Goal: Book appointment/travel/reservation

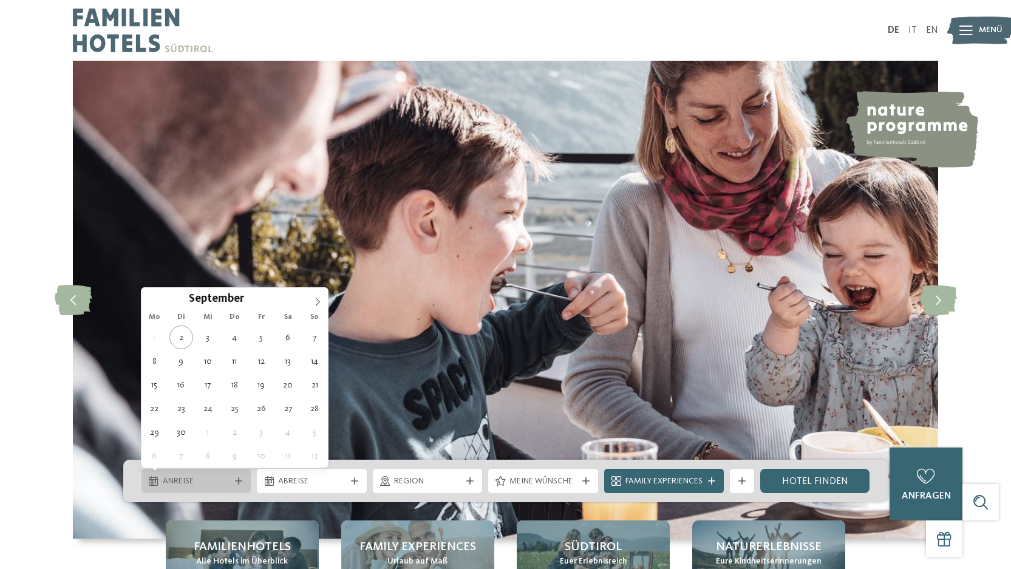
click at [239, 479] on icon at bounding box center [238, 480] width 7 height 7
click at [317, 298] on icon at bounding box center [317, 302] width 9 height 9
type div "[DATE]"
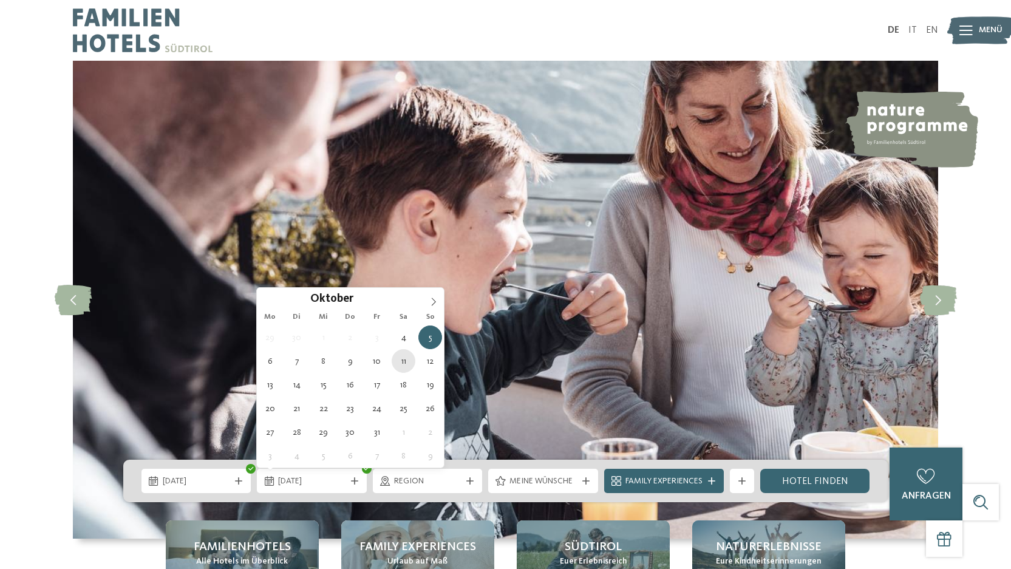
type div "[DATE]"
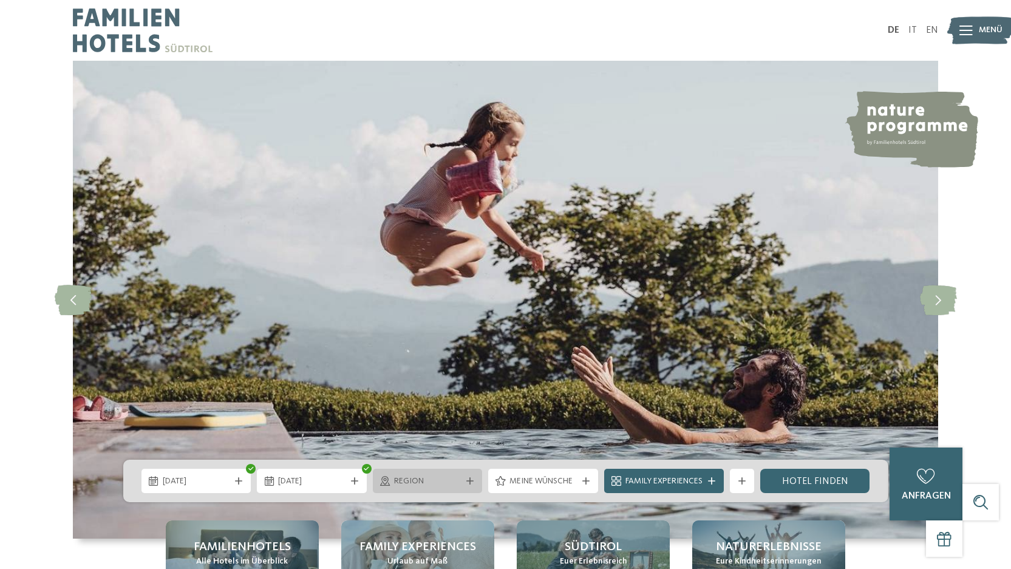
click at [422, 473] on div "Region" at bounding box center [428, 481] width 110 height 24
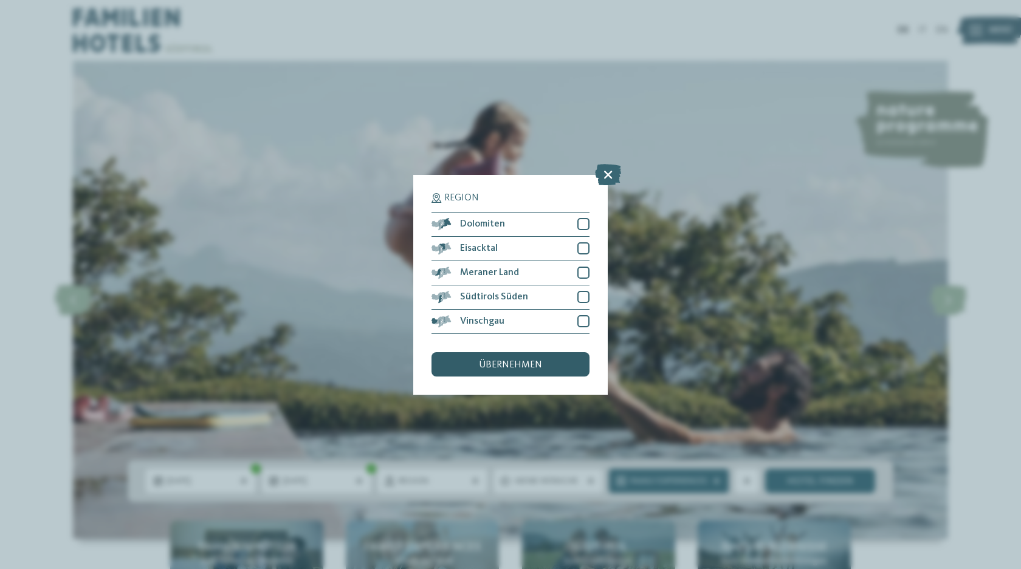
click at [537, 363] on span "übernehmen" at bounding box center [510, 365] width 63 height 10
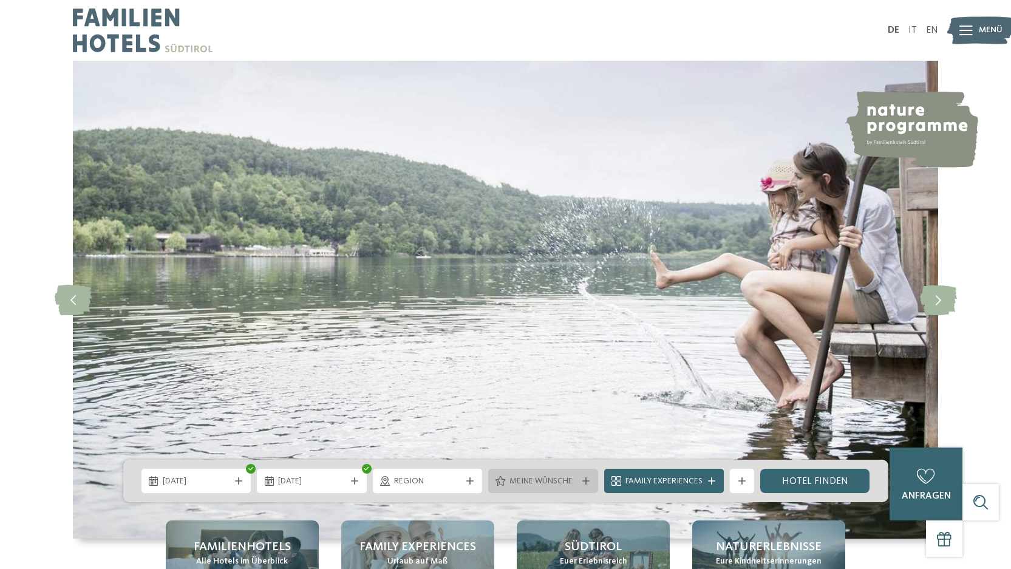
click at [530, 479] on span "Meine Wünsche" at bounding box center [543, 482] width 67 height 12
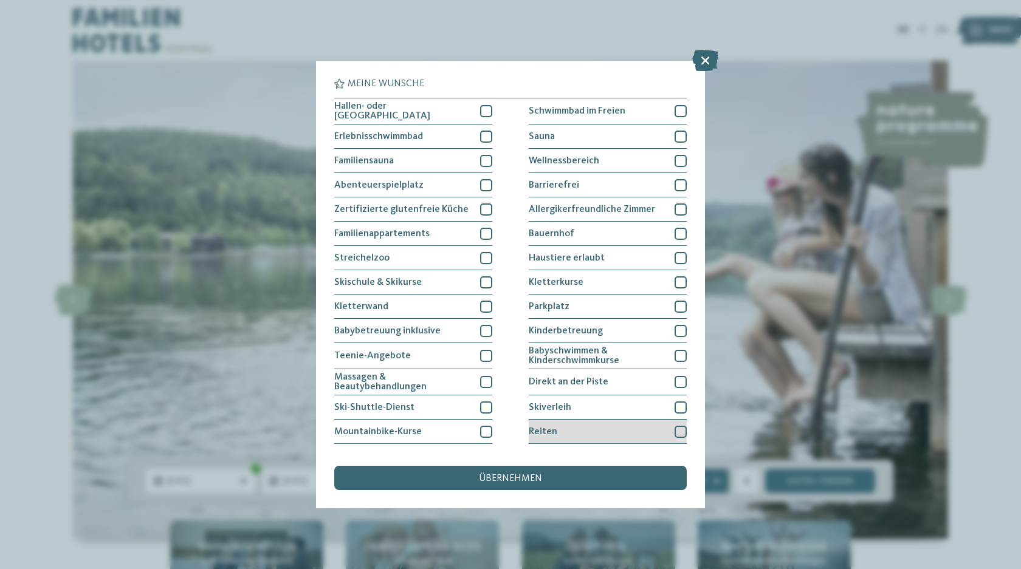
click at [674, 430] on div at bounding box center [680, 432] width 12 height 12
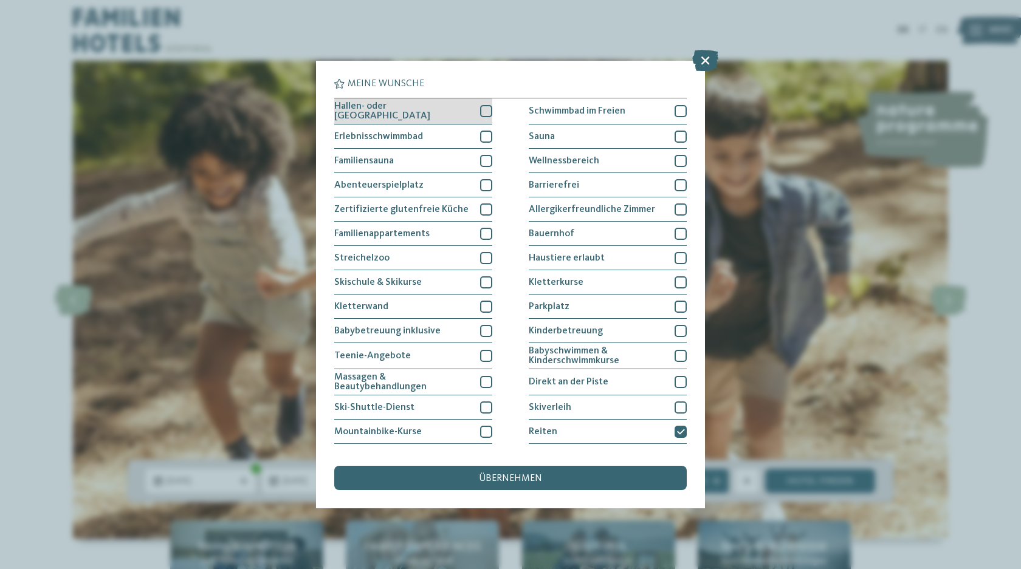
click at [484, 113] on div at bounding box center [486, 111] width 12 height 12
click at [485, 137] on div at bounding box center [486, 137] width 12 height 12
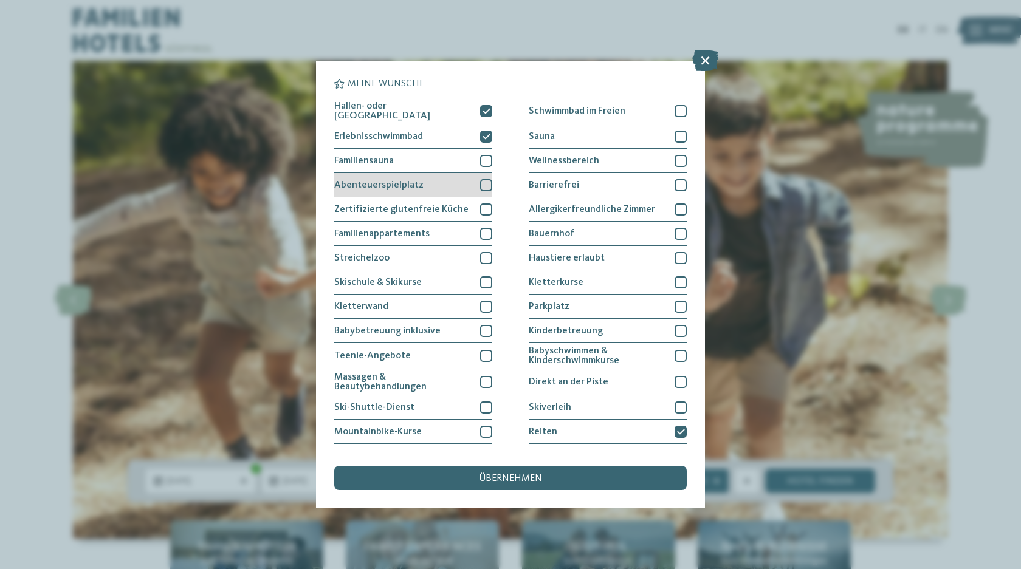
click at [482, 179] on div at bounding box center [486, 185] width 12 height 12
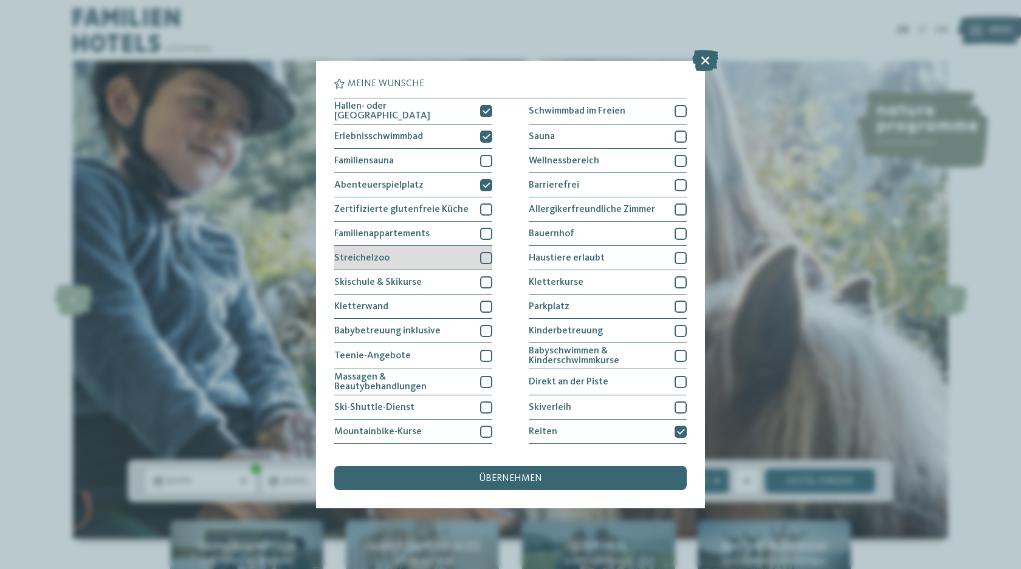
click at [480, 257] on div at bounding box center [486, 258] width 12 height 12
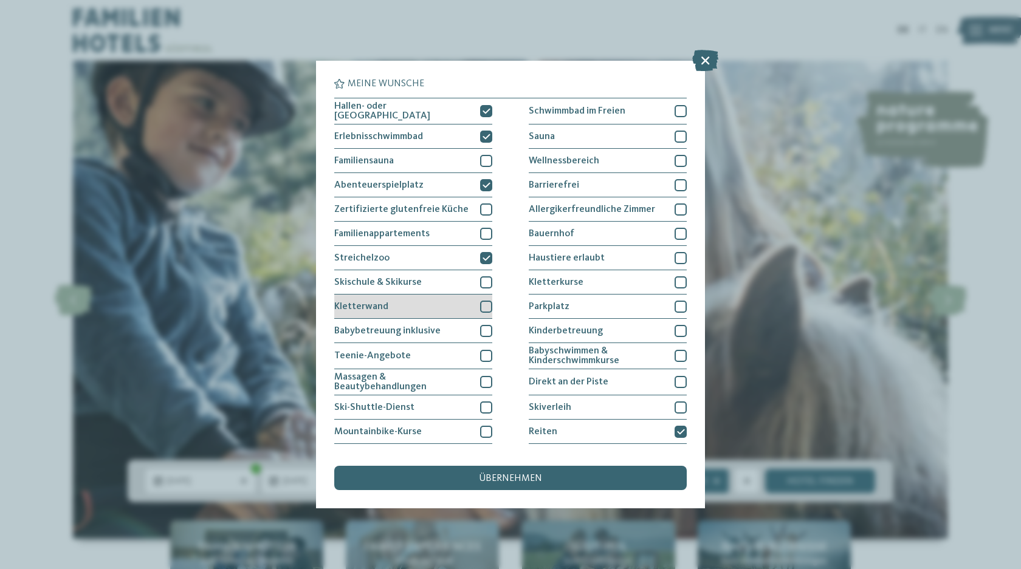
click at [485, 301] on div at bounding box center [486, 307] width 12 height 12
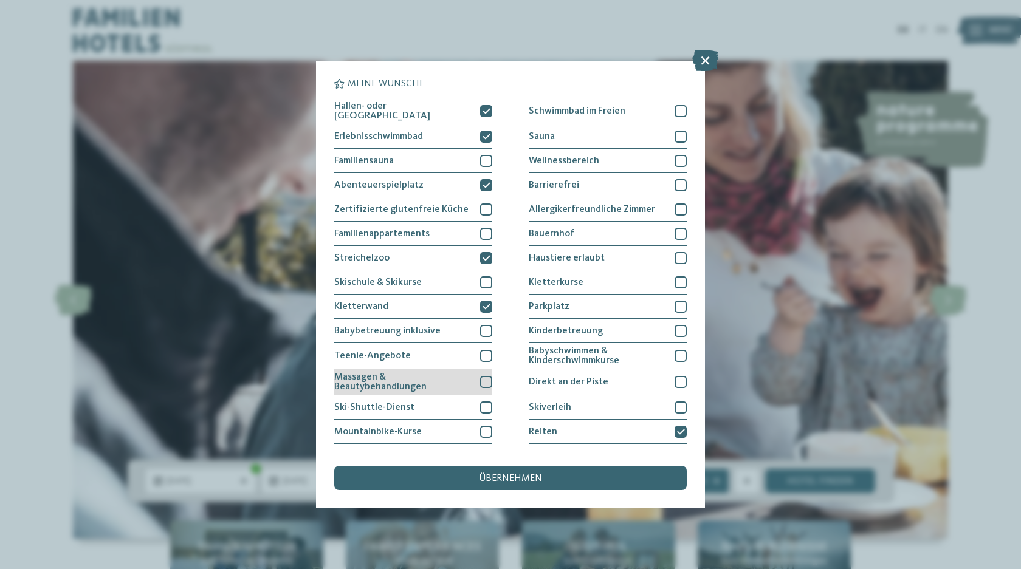
click at [475, 376] on div "Massagen & Beautybehandlungen" at bounding box center [413, 382] width 158 height 26
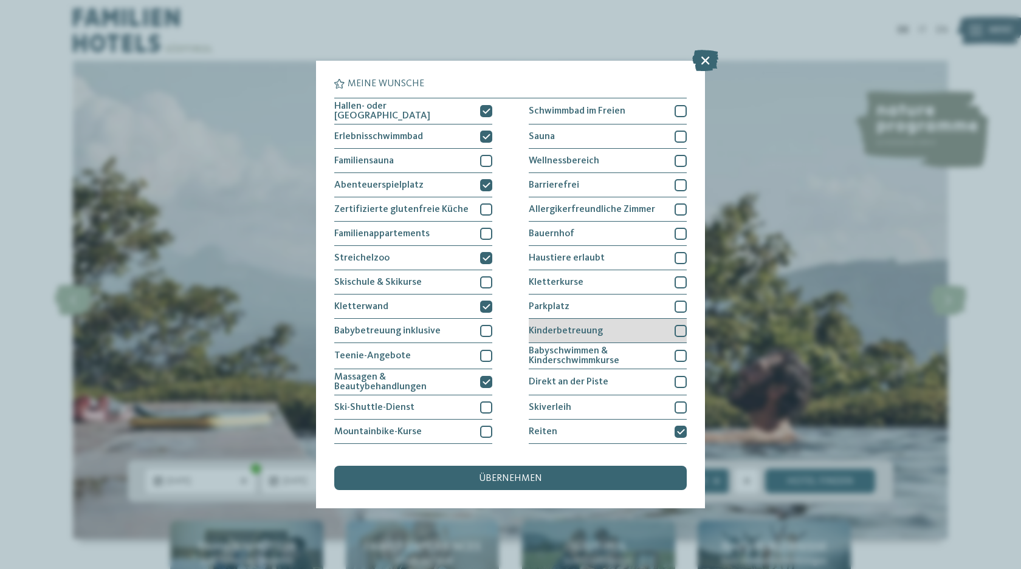
click at [674, 327] on div at bounding box center [680, 331] width 12 height 12
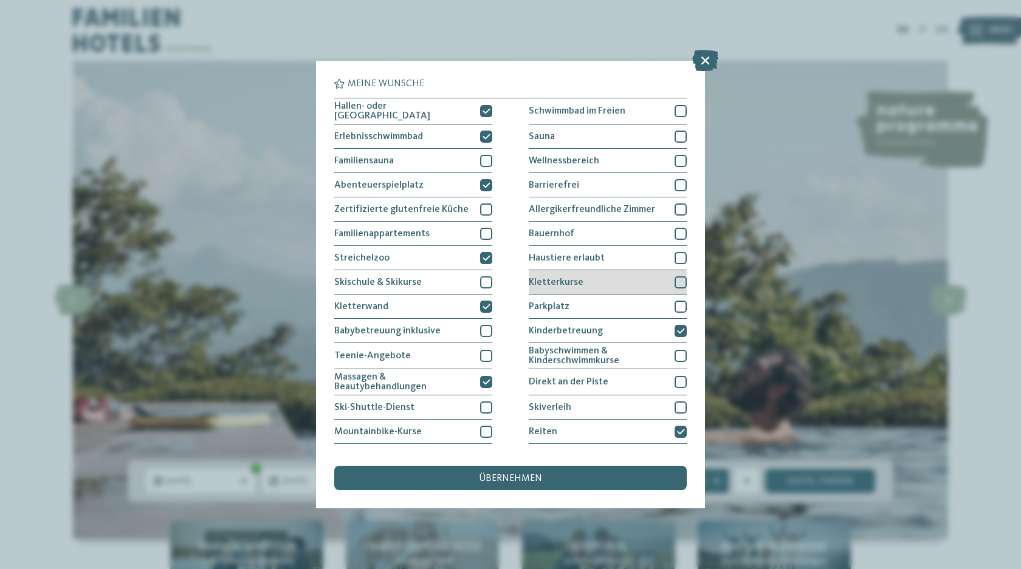
click at [674, 278] on div at bounding box center [680, 282] width 12 height 12
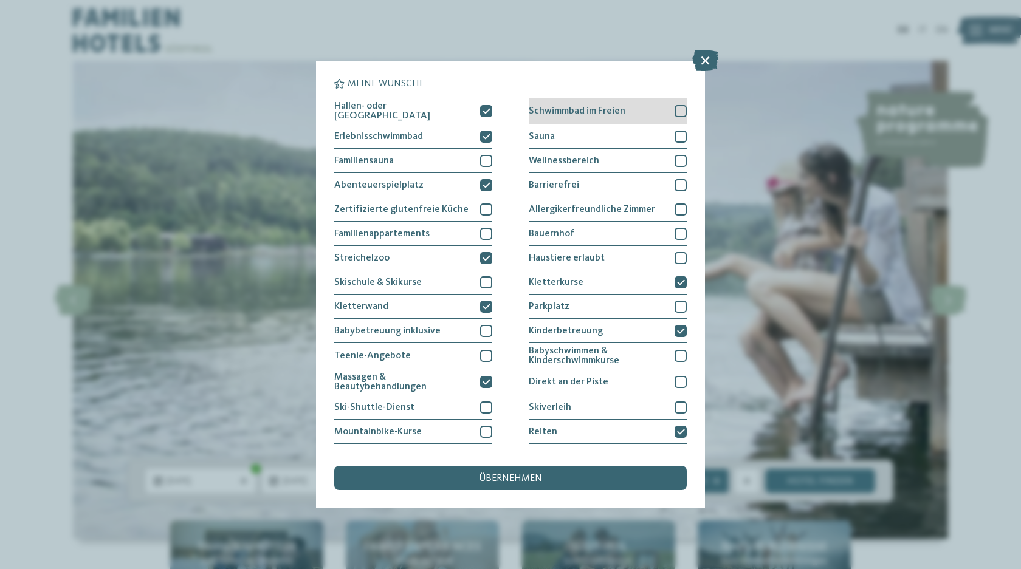
click at [674, 108] on div at bounding box center [680, 111] width 12 height 12
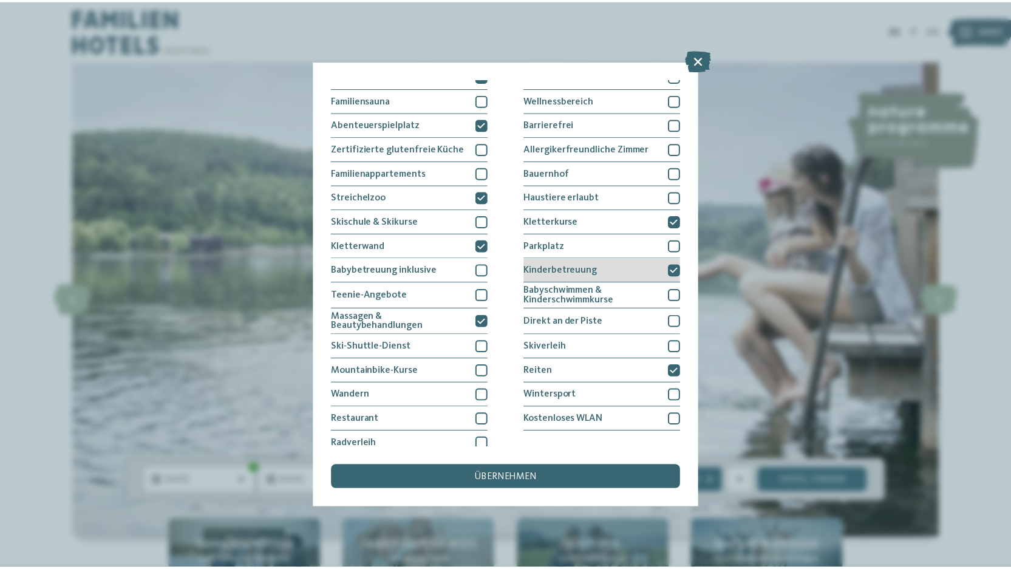
scroll to position [67, 0]
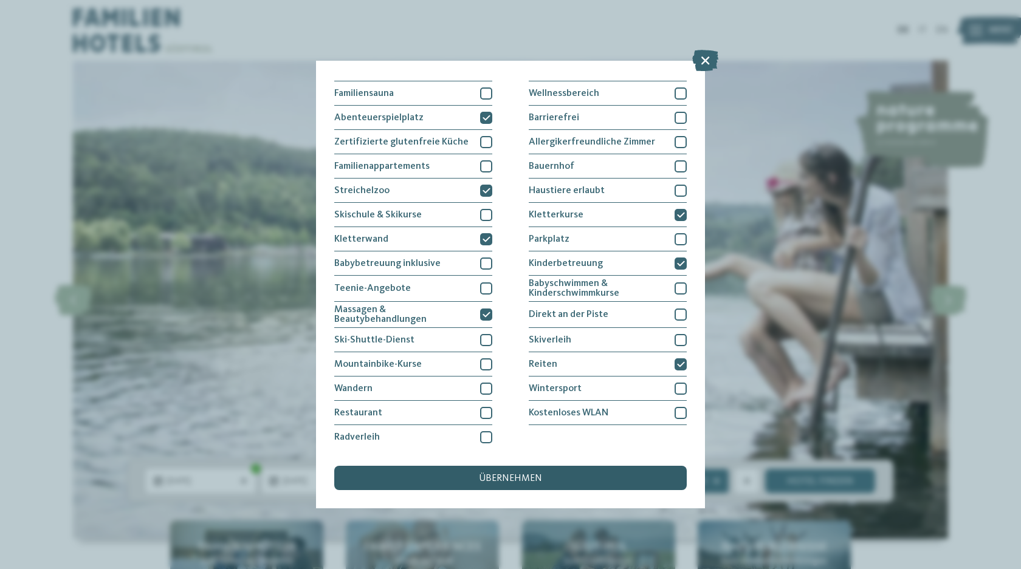
click at [502, 473] on div "übernehmen" at bounding box center [510, 478] width 352 height 24
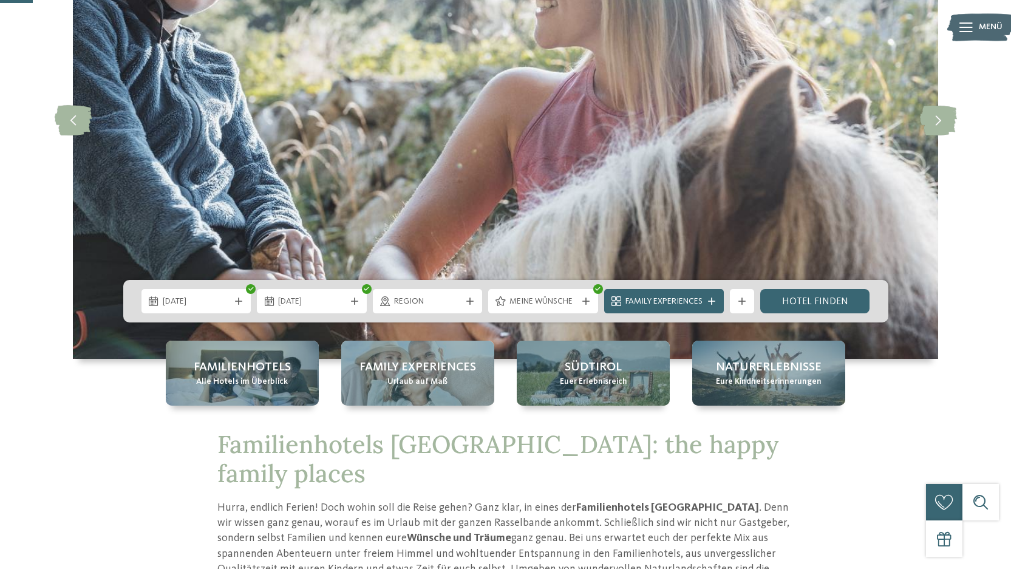
scroll to position [182, 0]
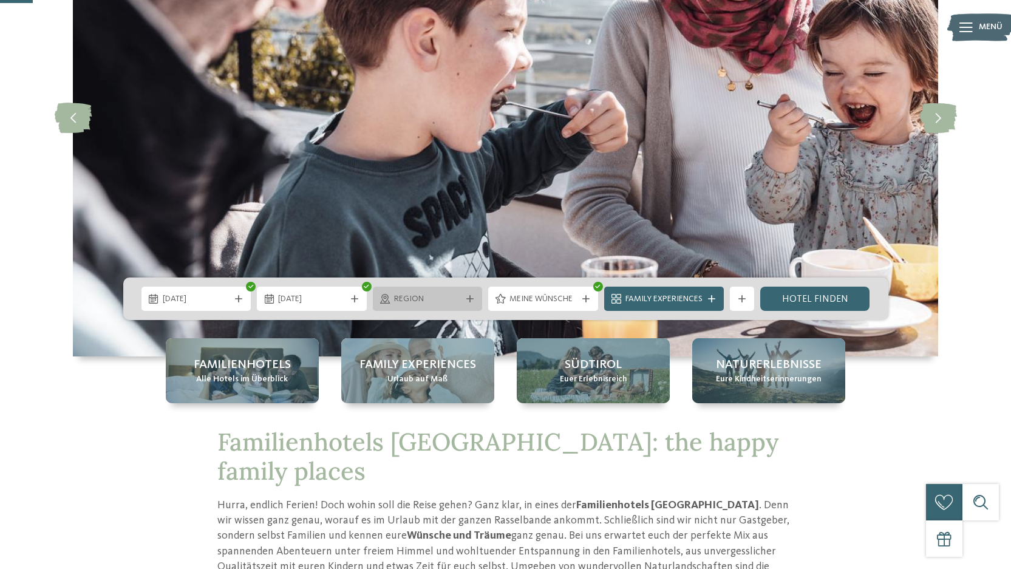
click at [473, 295] on div "Region" at bounding box center [428, 299] width 110 height 24
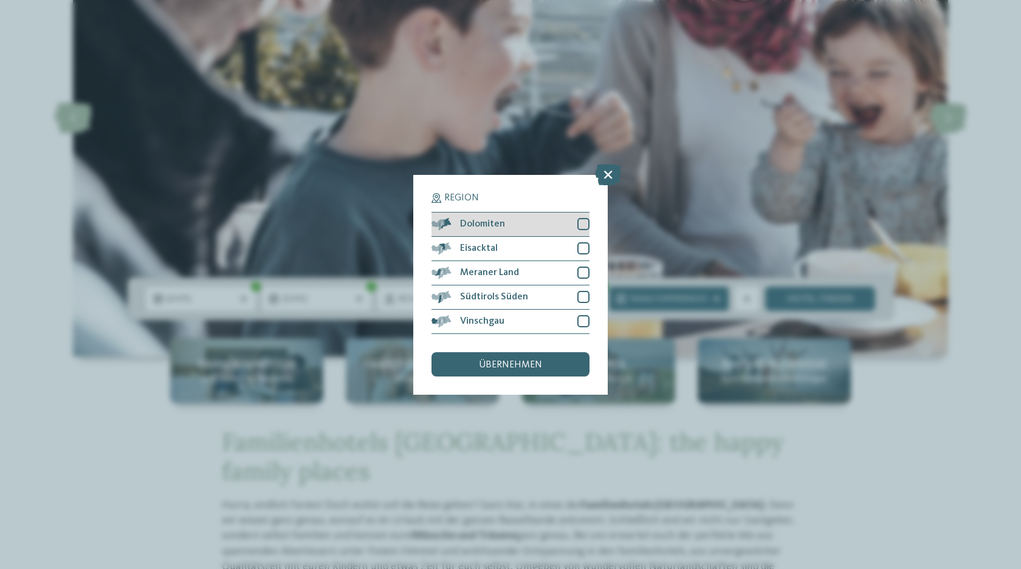
click at [580, 225] on div at bounding box center [583, 224] width 12 height 12
click at [583, 244] on div at bounding box center [583, 248] width 12 height 12
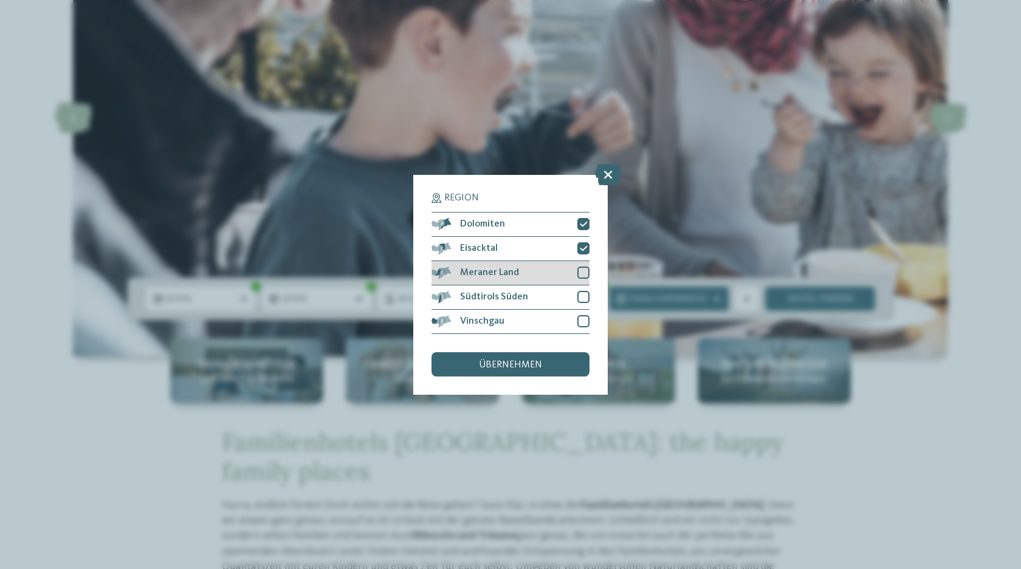
click at [580, 267] on div at bounding box center [583, 273] width 12 height 12
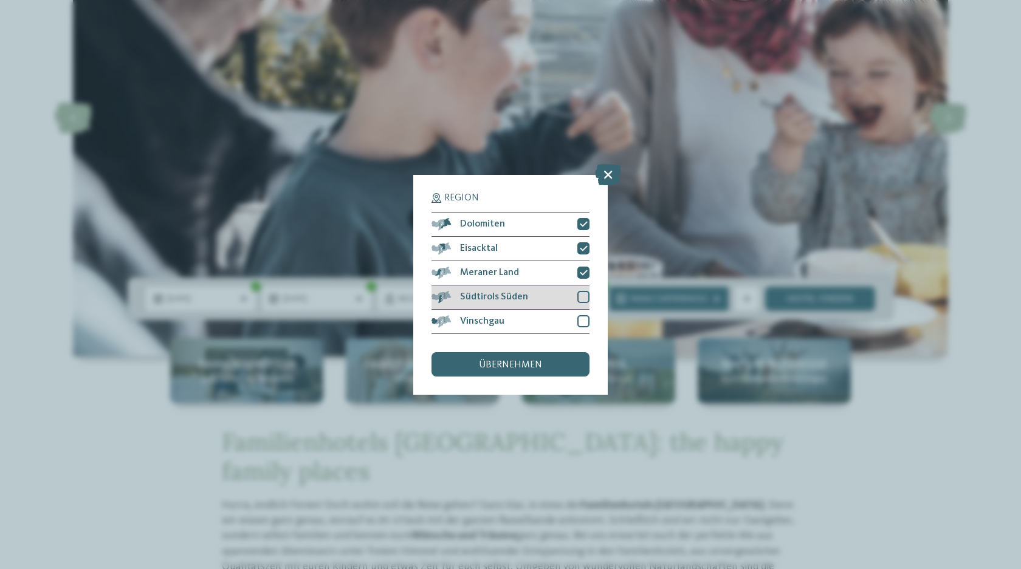
click at [580, 294] on div at bounding box center [583, 297] width 12 height 12
click at [580, 319] on div at bounding box center [583, 321] width 12 height 12
click at [520, 366] on span "übernehmen" at bounding box center [510, 365] width 63 height 10
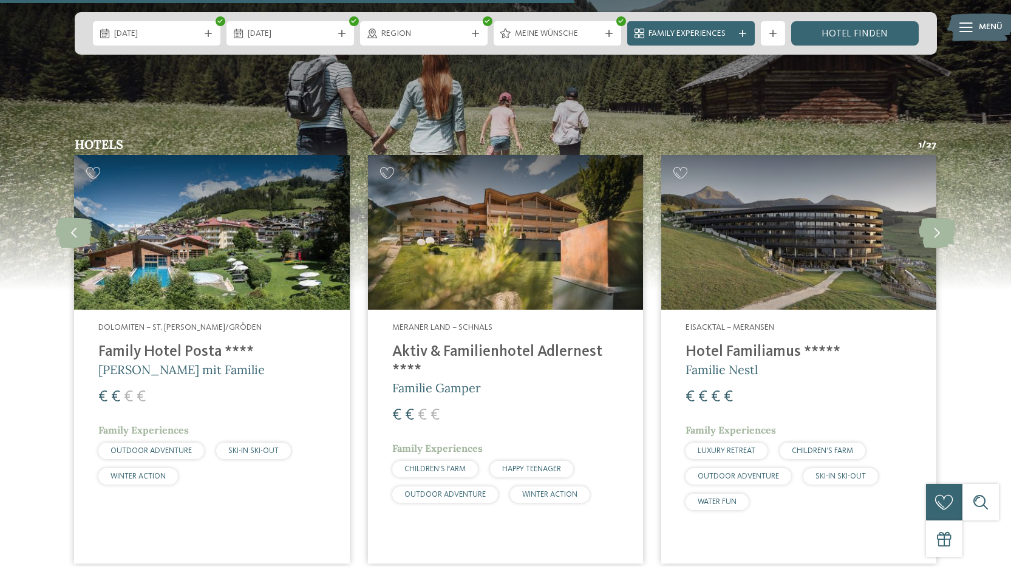
scroll to position [3194, 0]
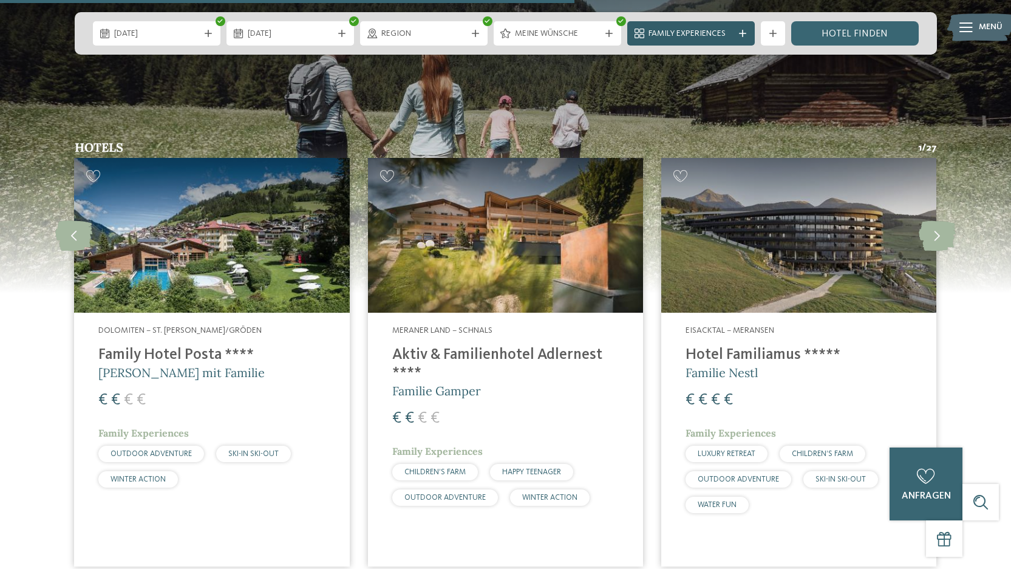
click at [747, 33] on div at bounding box center [743, 33] width 12 height 7
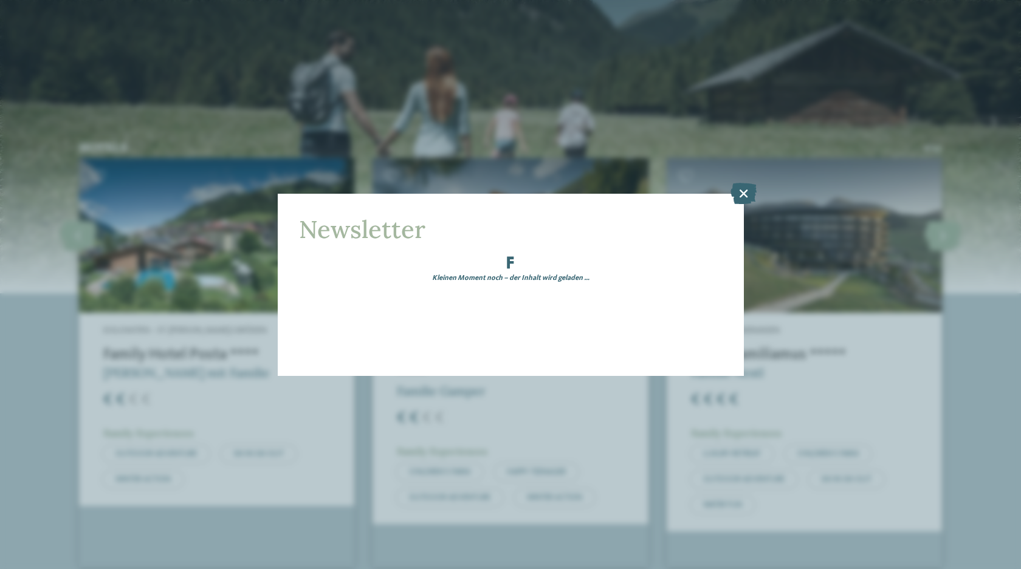
click at [580, 159] on div "Newsletter Kleinen Moment noch – der Inhalt wird geladen …" at bounding box center [510, 284] width 1021 height 569
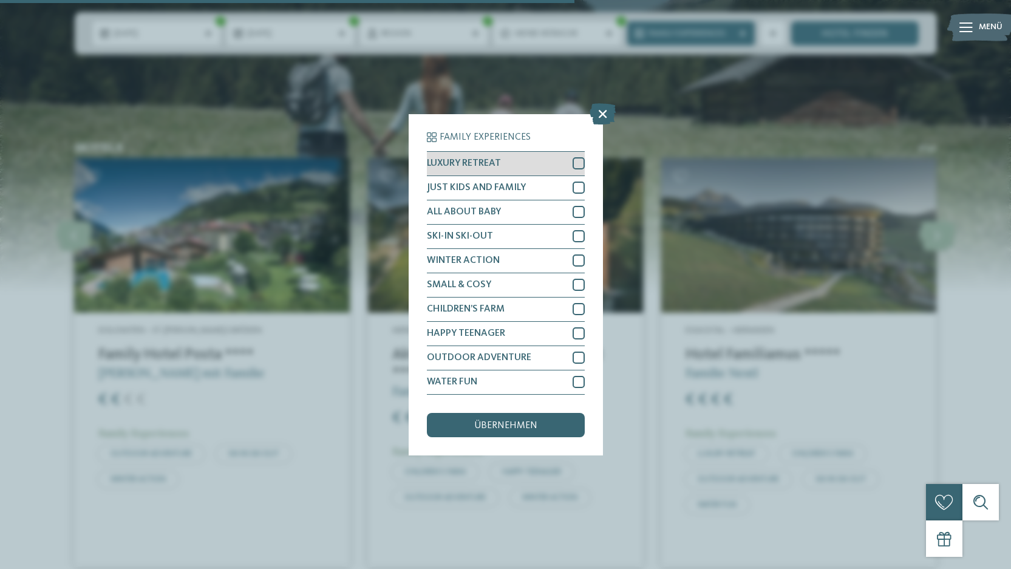
click at [576, 162] on div at bounding box center [579, 163] width 12 height 12
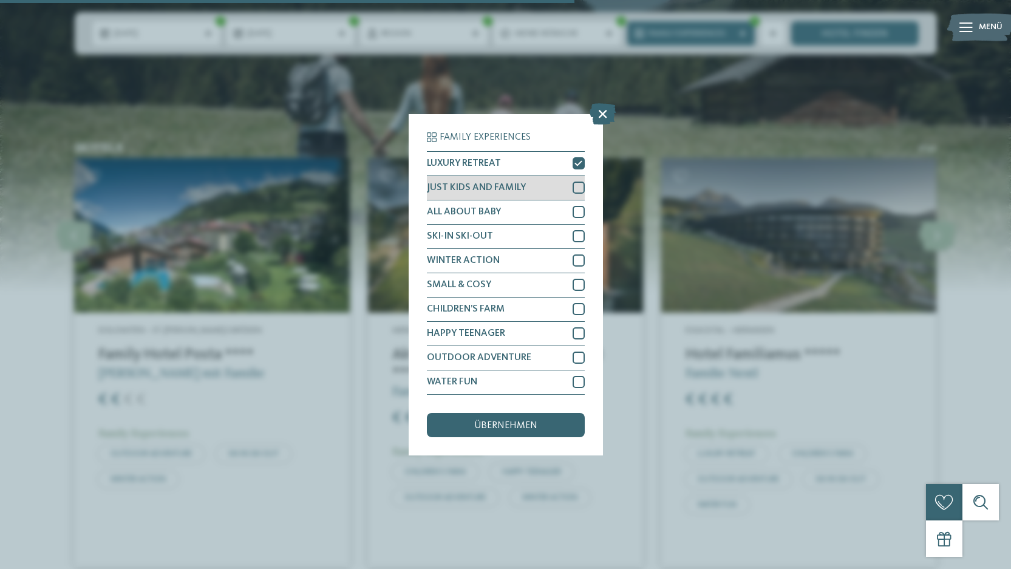
click at [577, 185] on div at bounding box center [579, 188] width 12 height 12
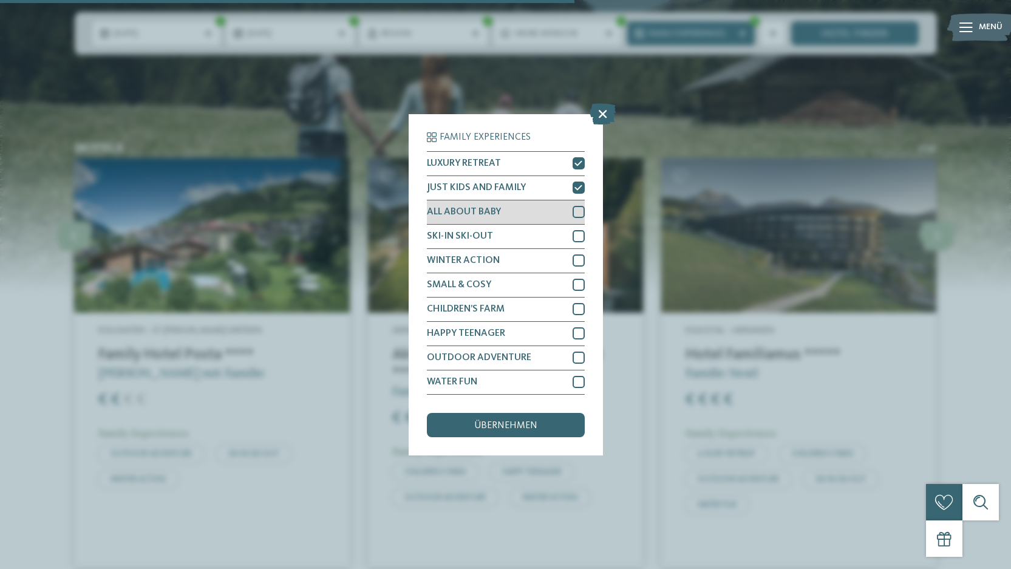
click at [576, 217] on div at bounding box center [579, 212] width 12 height 12
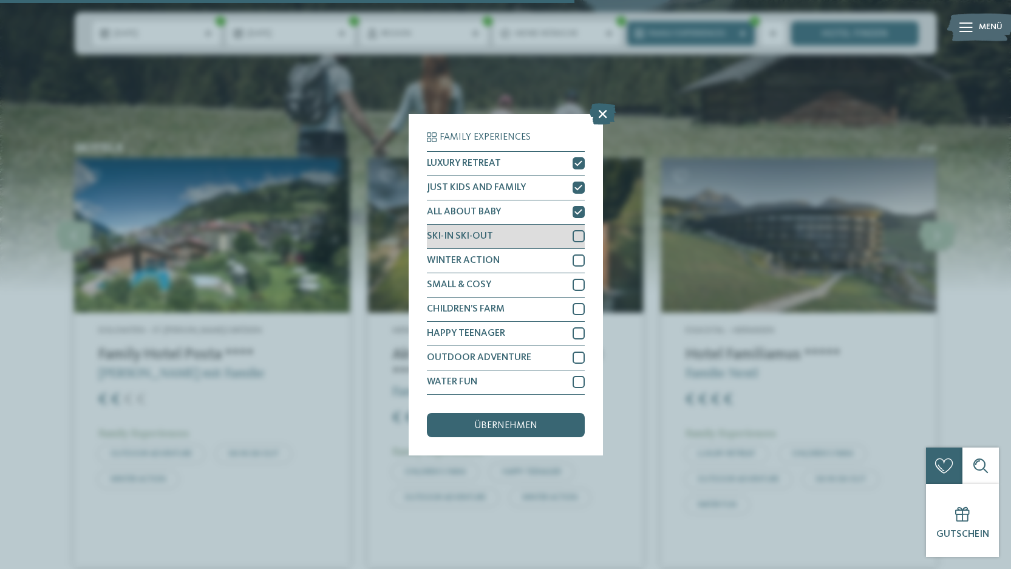
click at [576, 242] on div "SKI-IN SKI-OUT" at bounding box center [506, 237] width 158 height 24
click at [576, 263] on div at bounding box center [579, 261] width 12 height 12
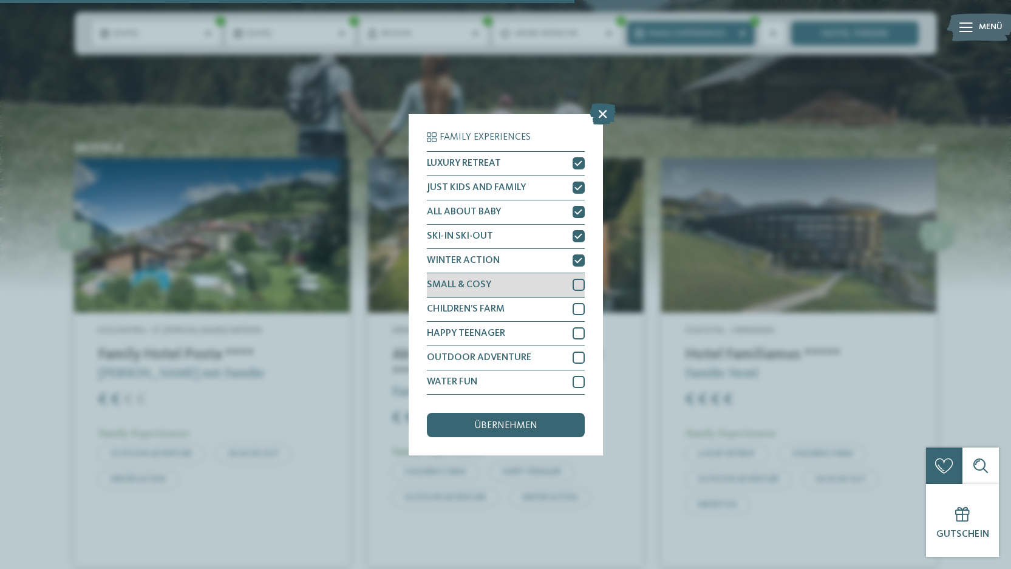
click at [577, 286] on div at bounding box center [579, 285] width 12 height 12
click at [577, 304] on div at bounding box center [579, 309] width 12 height 12
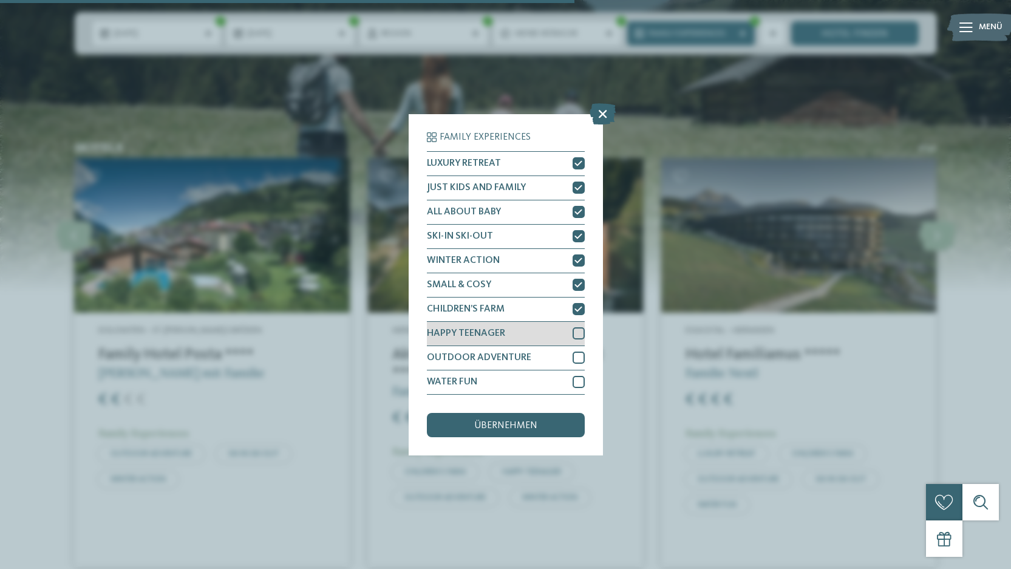
click at [575, 332] on div at bounding box center [579, 333] width 12 height 12
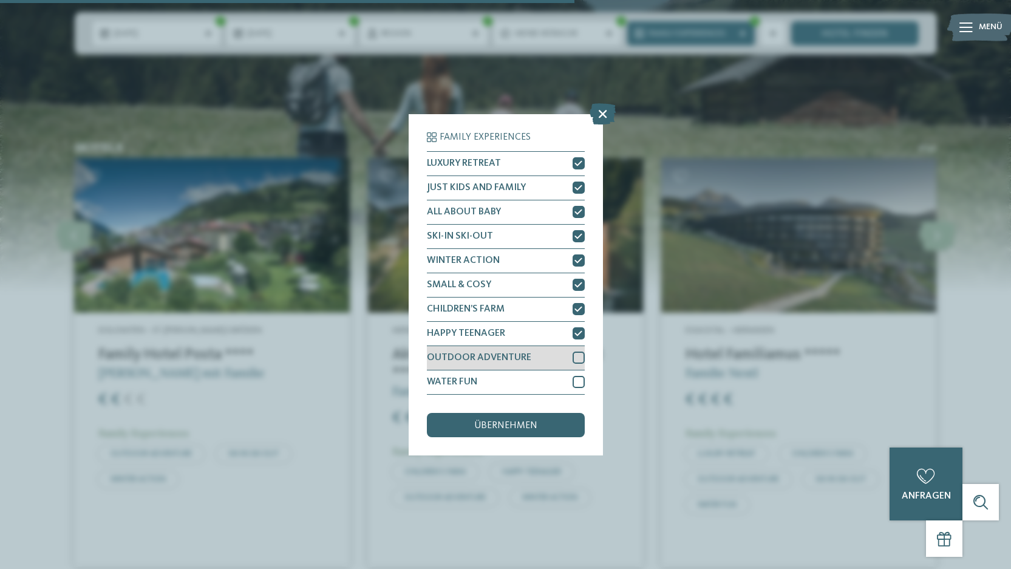
click at [577, 352] on div at bounding box center [579, 358] width 12 height 12
click at [577, 383] on div at bounding box center [579, 382] width 12 height 12
click at [547, 421] on div "übernehmen" at bounding box center [506, 425] width 158 height 24
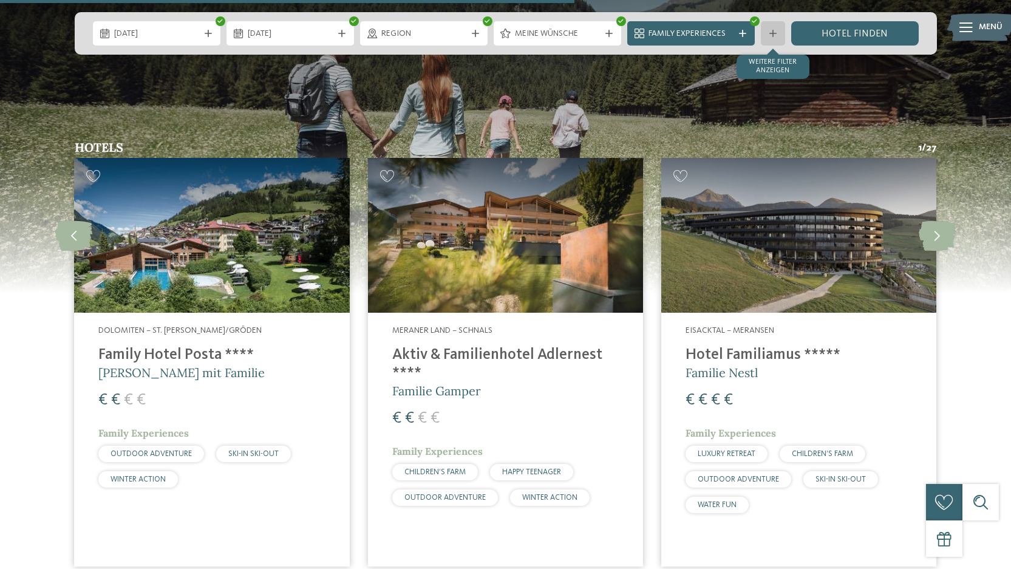
click at [773, 33] on icon at bounding box center [773, 33] width 7 height 7
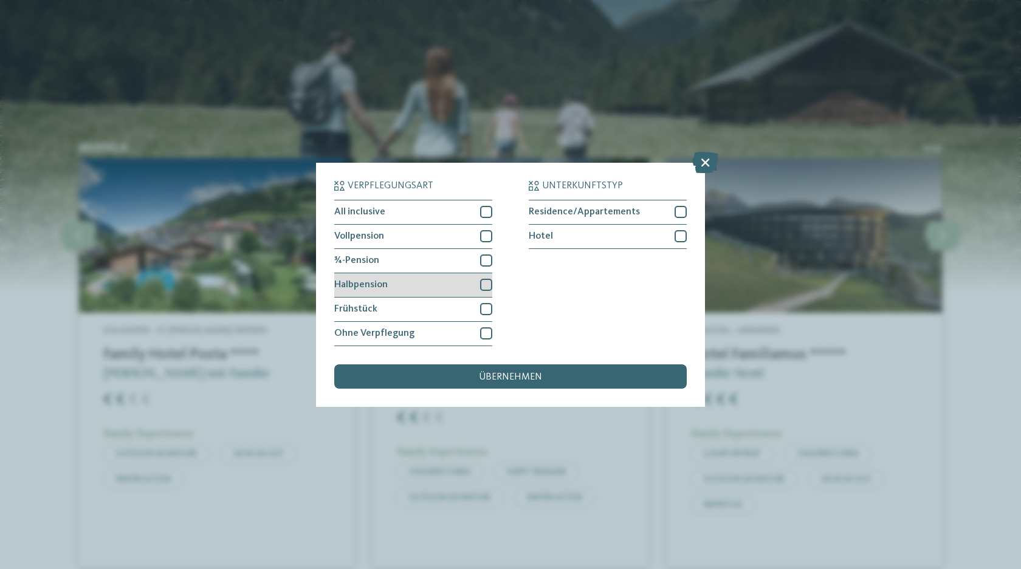
click at [485, 284] on div at bounding box center [486, 285] width 12 height 12
click at [484, 305] on div at bounding box center [486, 309] width 12 height 12
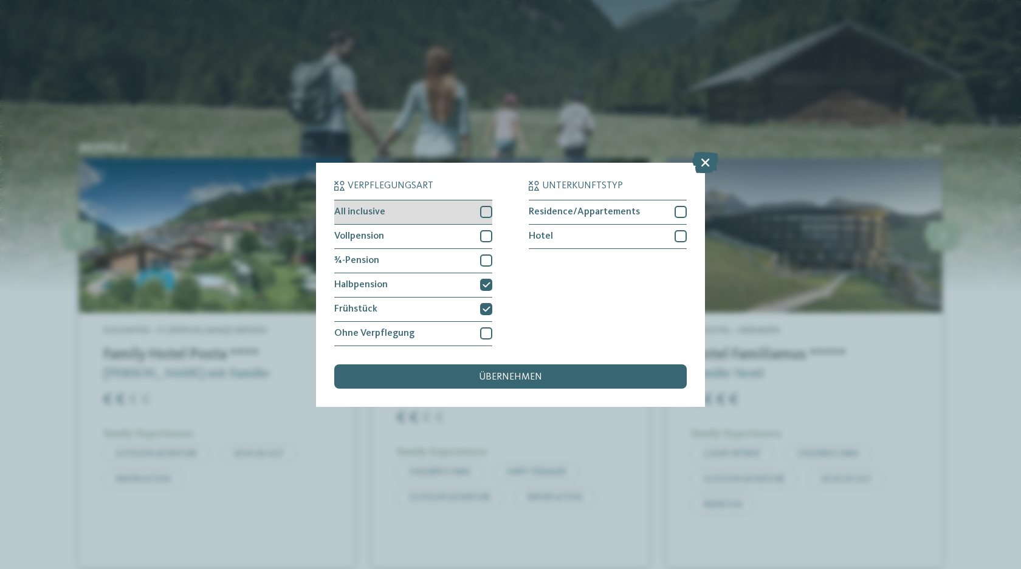
click at [485, 212] on div at bounding box center [486, 212] width 12 height 12
click at [485, 237] on div at bounding box center [486, 236] width 12 height 12
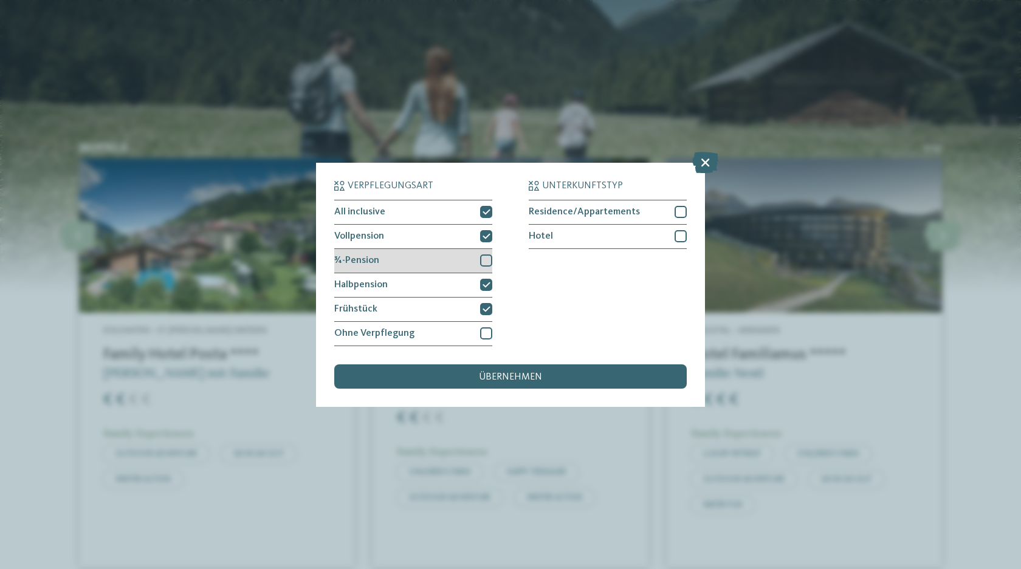
click at [486, 255] on div at bounding box center [486, 261] width 12 height 12
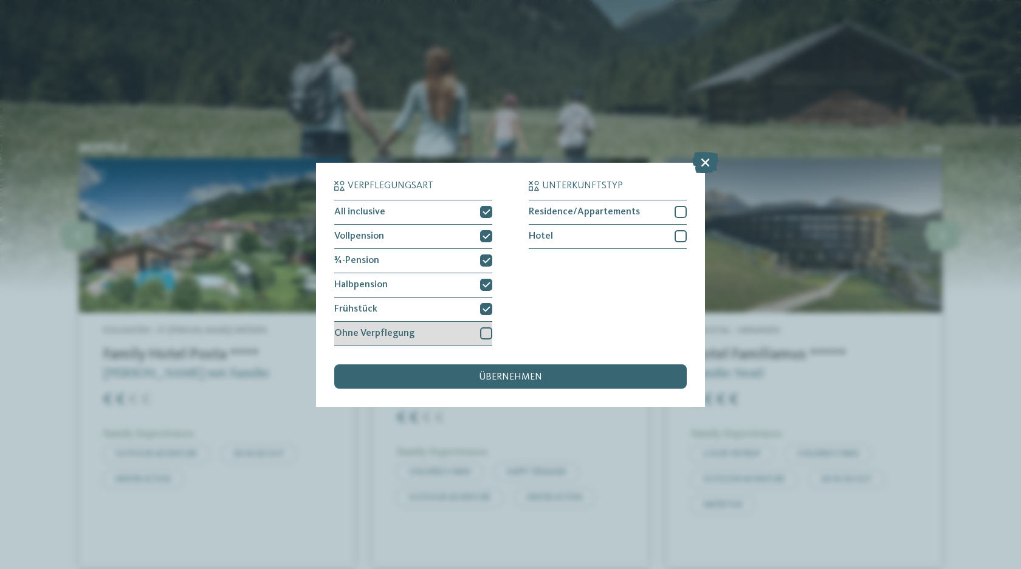
click at [483, 333] on div at bounding box center [486, 333] width 12 height 12
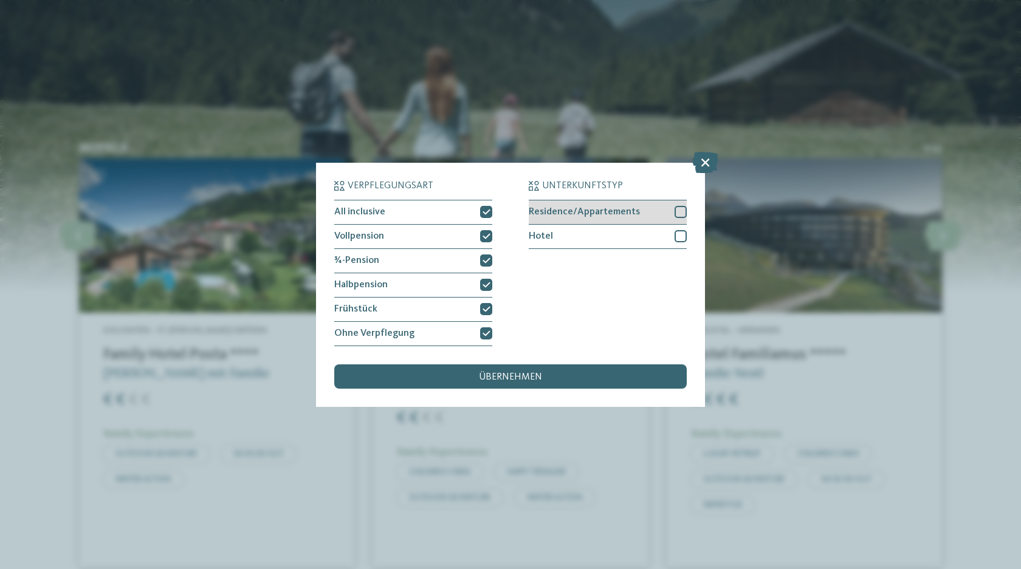
click at [682, 216] on div at bounding box center [680, 212] width 12 height 12
click at [679, 231] on div at bounding box center [680, 236] width 12 height 12
click at [521, 377] on span "übernehmen" at bounding box center [510, 377] width 63 height 10
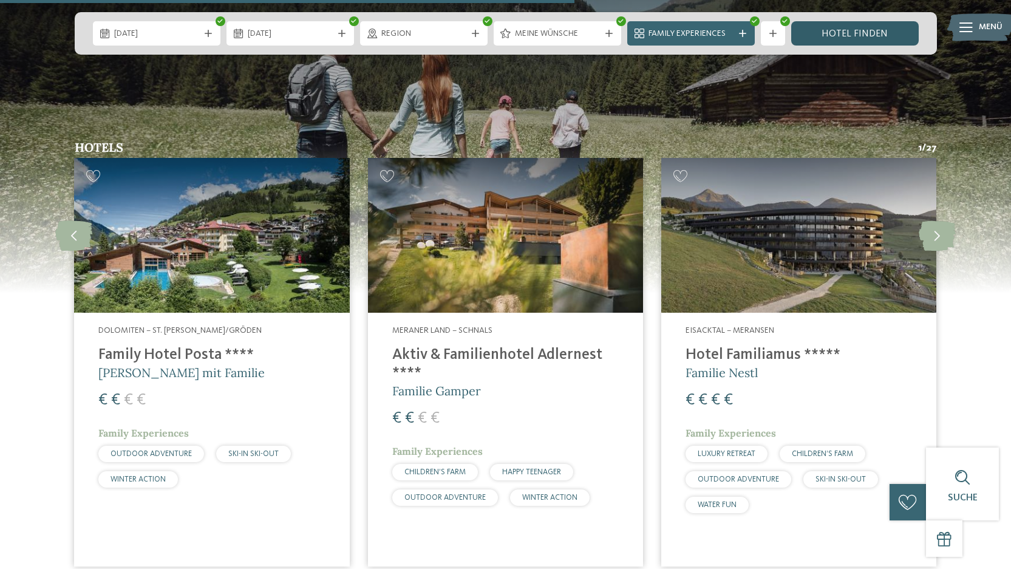
click at [874, 32] on link "Hotel finden" at bounding box center [856, 33] width 128 height 24
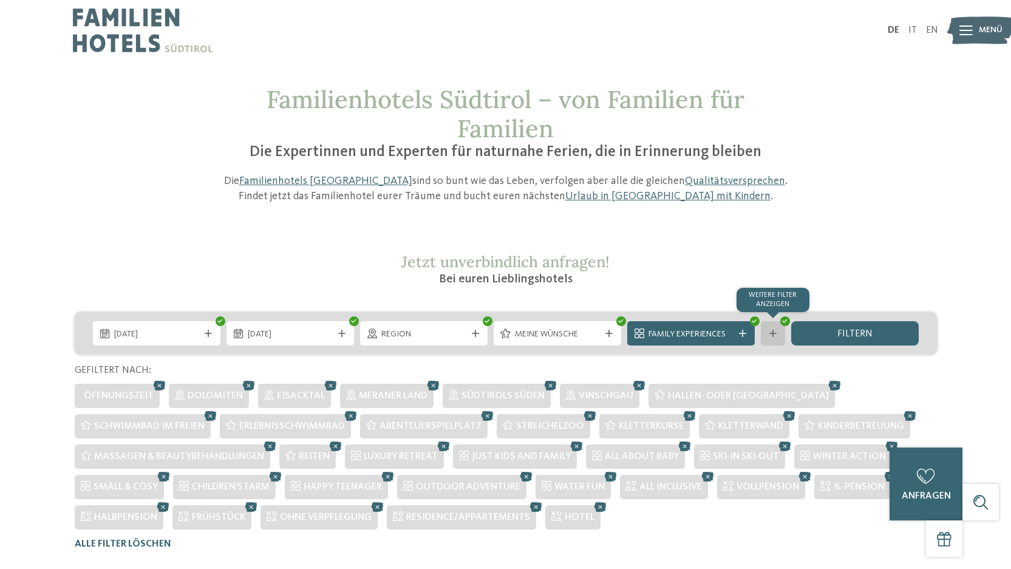
click at [775, 340] on div "Weitere Filter anzeigen" at bounding box center [773, 333] width 24 height 24
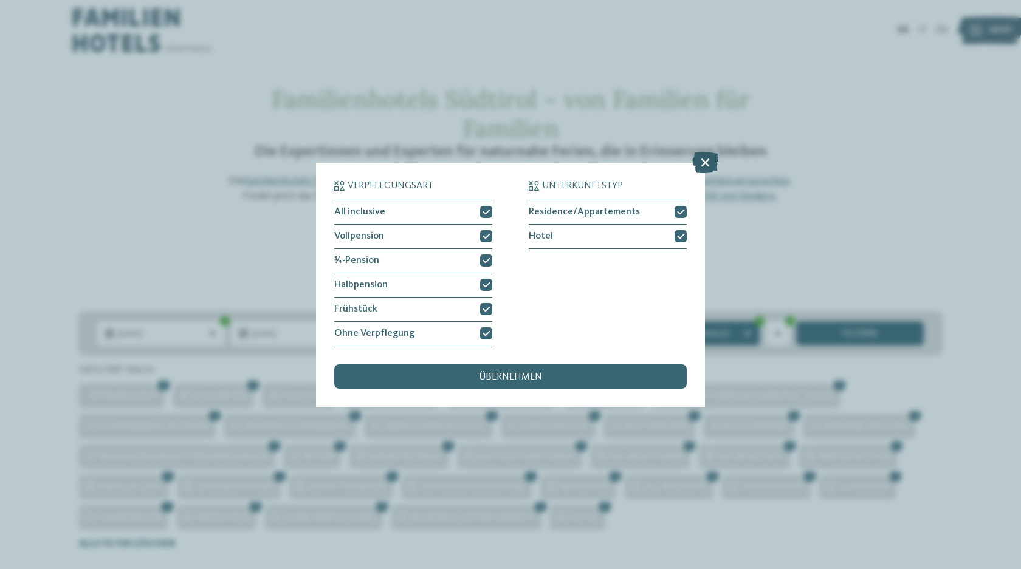
click at [706, 160] on icon at bounding box center [705, 161] width 26 height 21
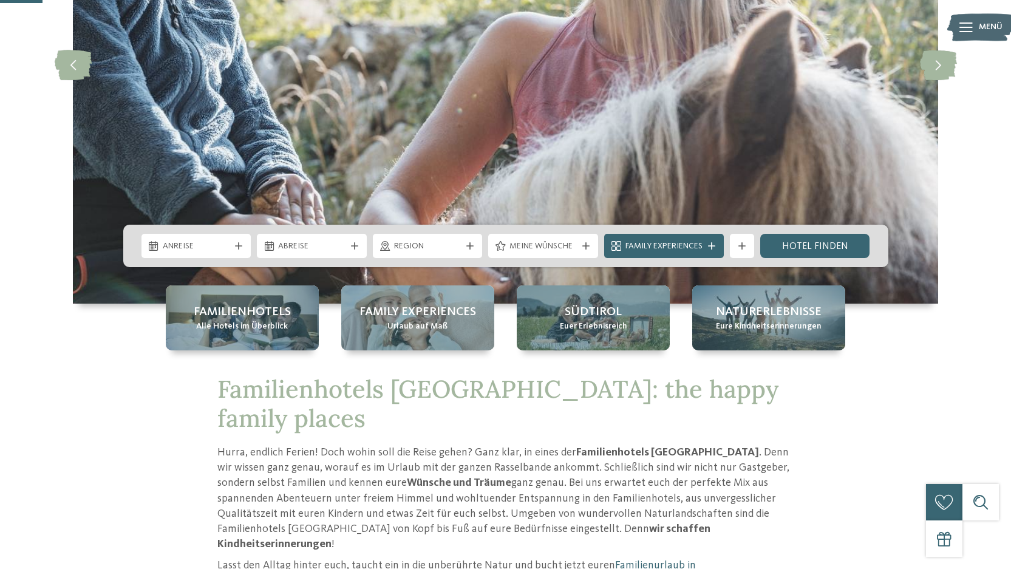
scroll to position [238, 0]
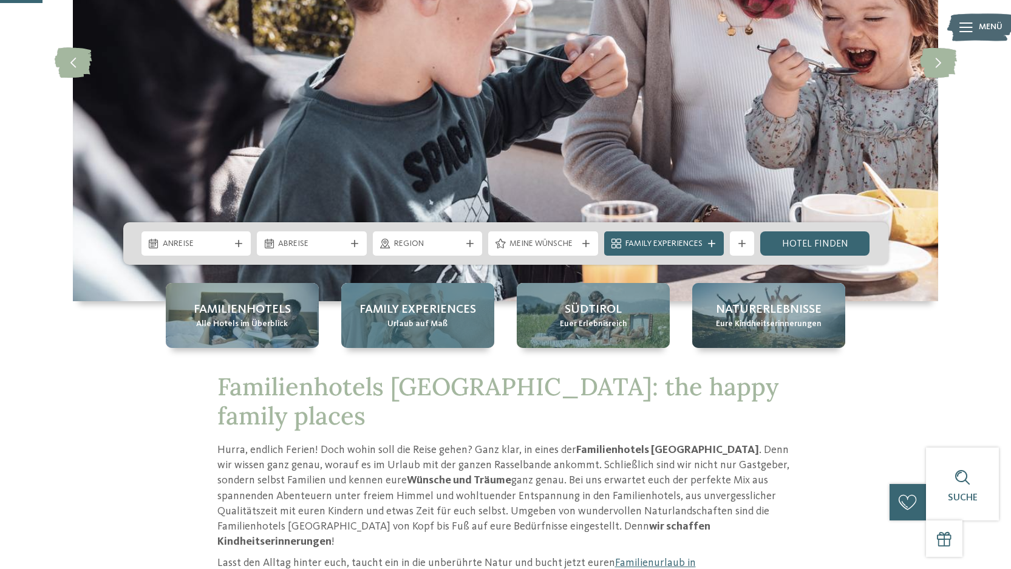
click at [397, 327] on span "Urlaub auf Maß" at bounding box center [418, 324] width 60 height 12
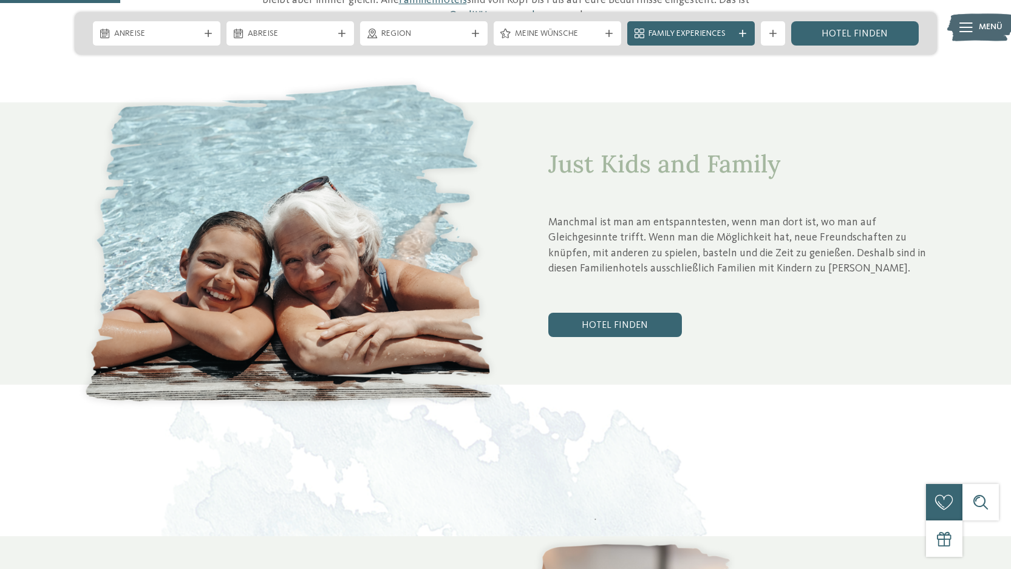
scroll to position [652, 0]
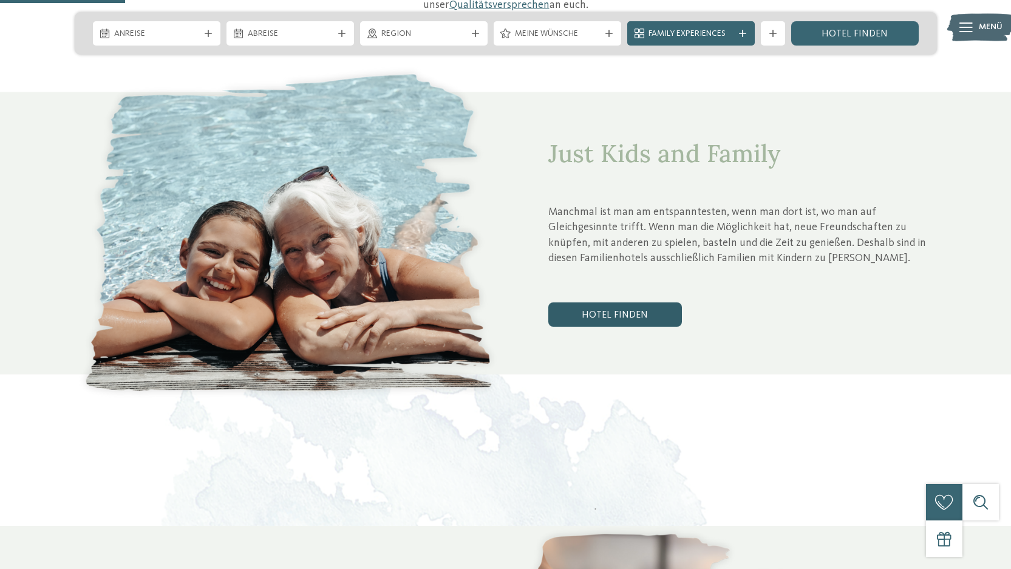
click at [607, 303] on link "Hotel finden" at bounding box center [616, 315] width 134 height 24
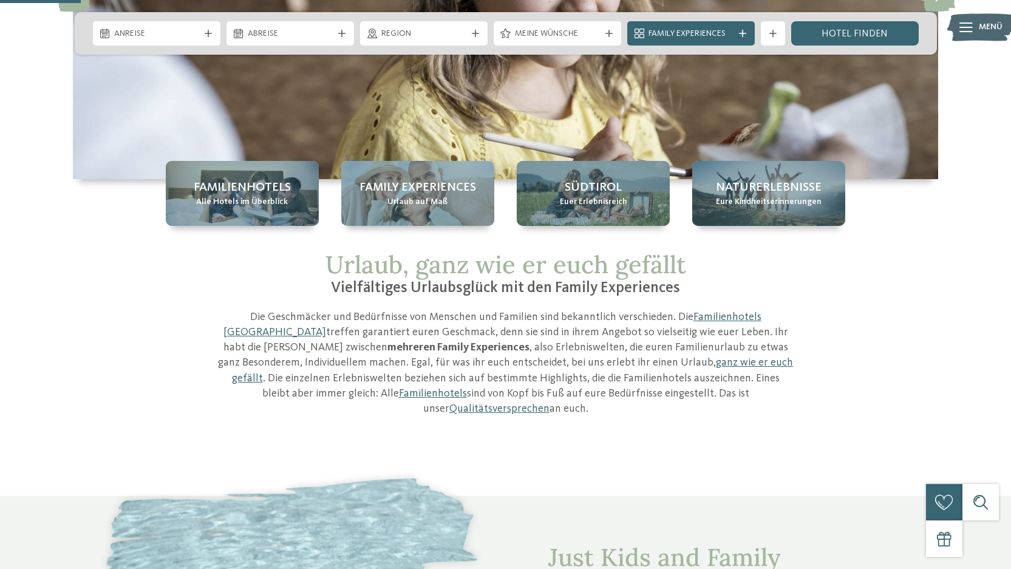
scroll to position [0, 0]
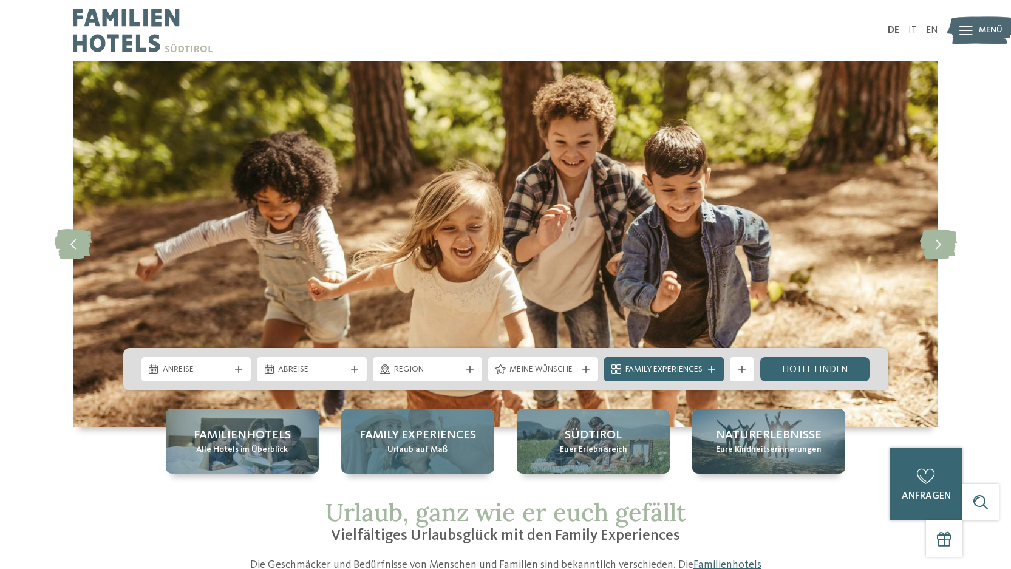
click at [412, 450] on span "Urlaub auf Maß" at bounding box center [418, 450] width 60 height 12
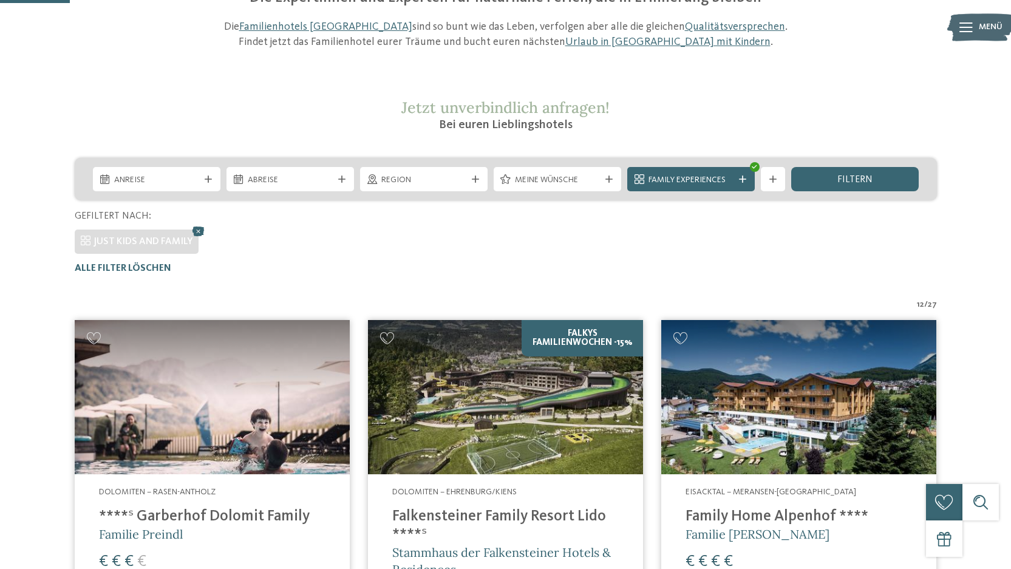
scroll to position [149, 0]
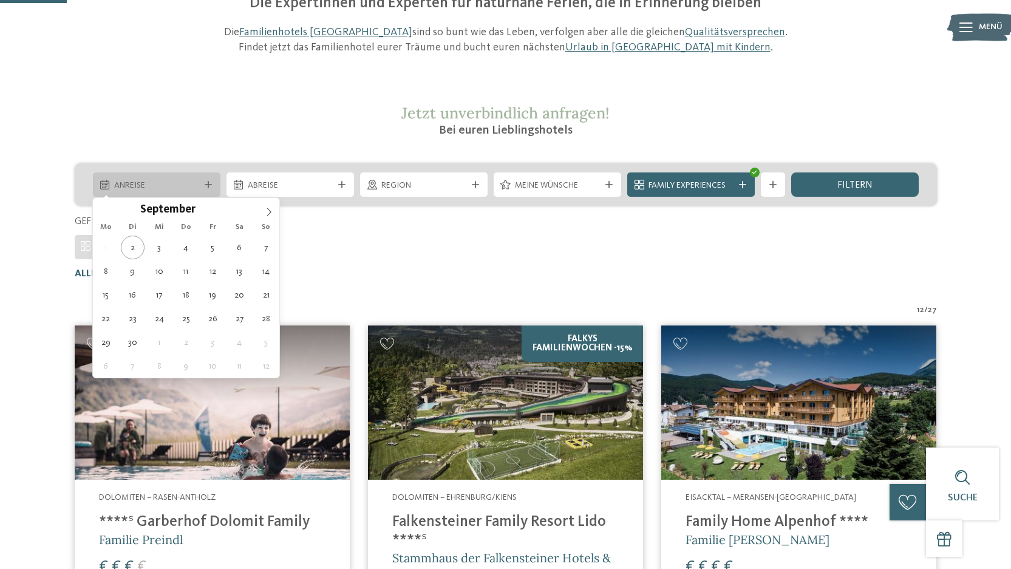
click at [208, 184] on icon at bounding box center [208, 184] width 7 height 7
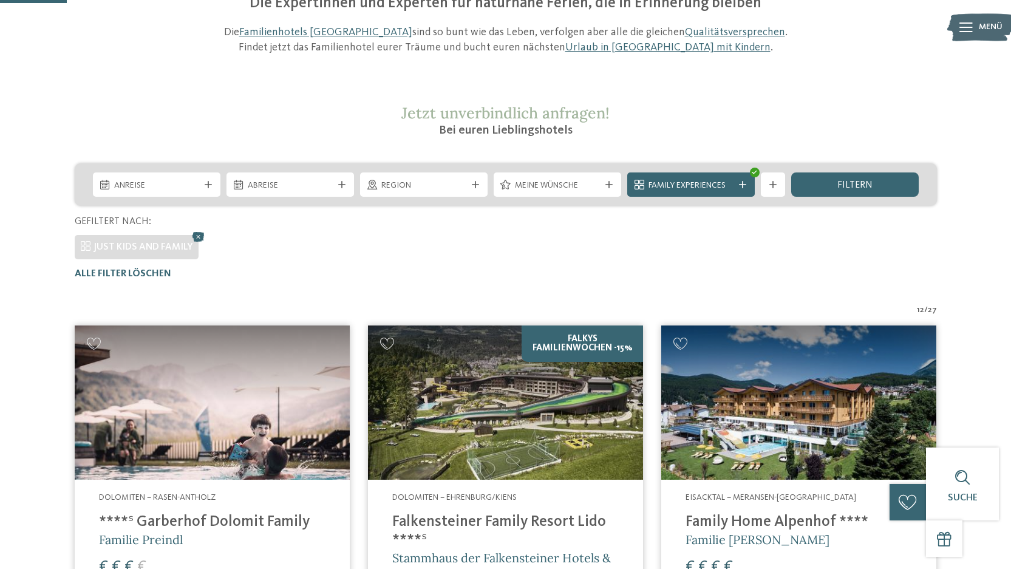
click at [338, 230] on div "JUST KIDS AND FAMILY" at bounding box center [506, 244] width 863 height 30
click at [194, 234] on icon at bounding box center [199, 237] width 18 height 16
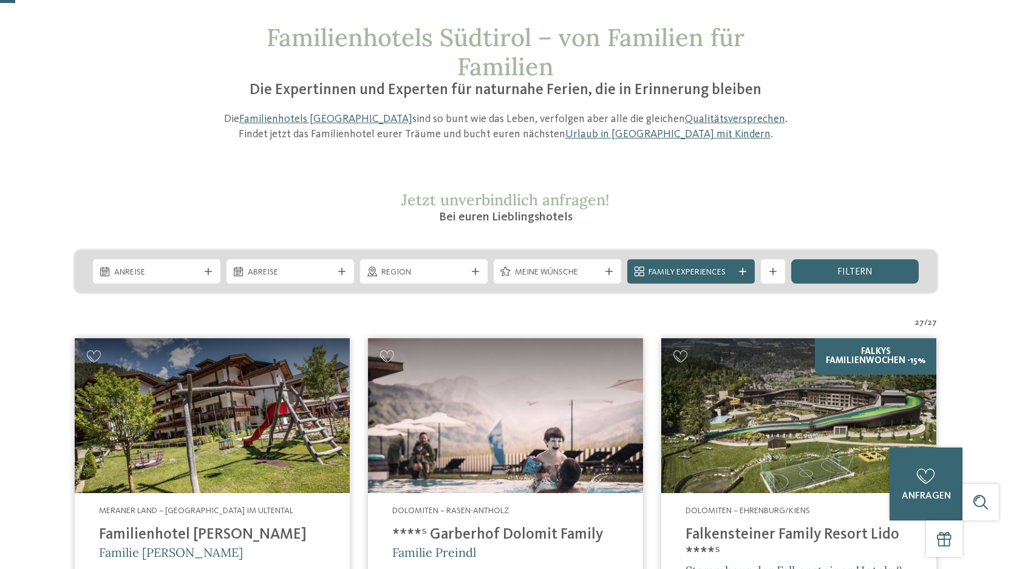
scroll to position [65, 0]
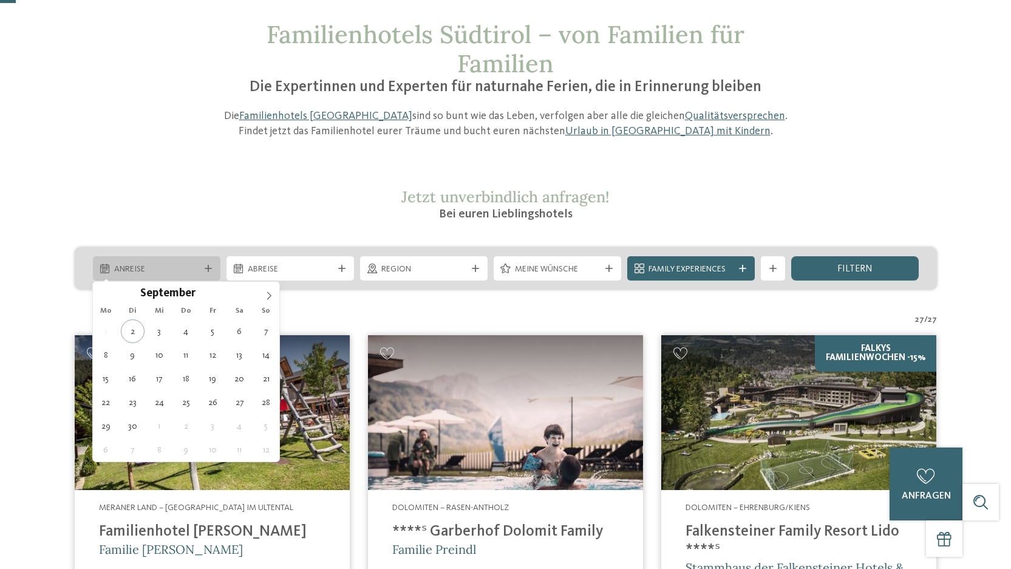
click at [200, 268] on div "Anreise" at bounding box center [156, 268] width 91 height 13
click at [263, 296] on span at bounding box center [269, 292] width 21 height 21
type div "[DATE]"
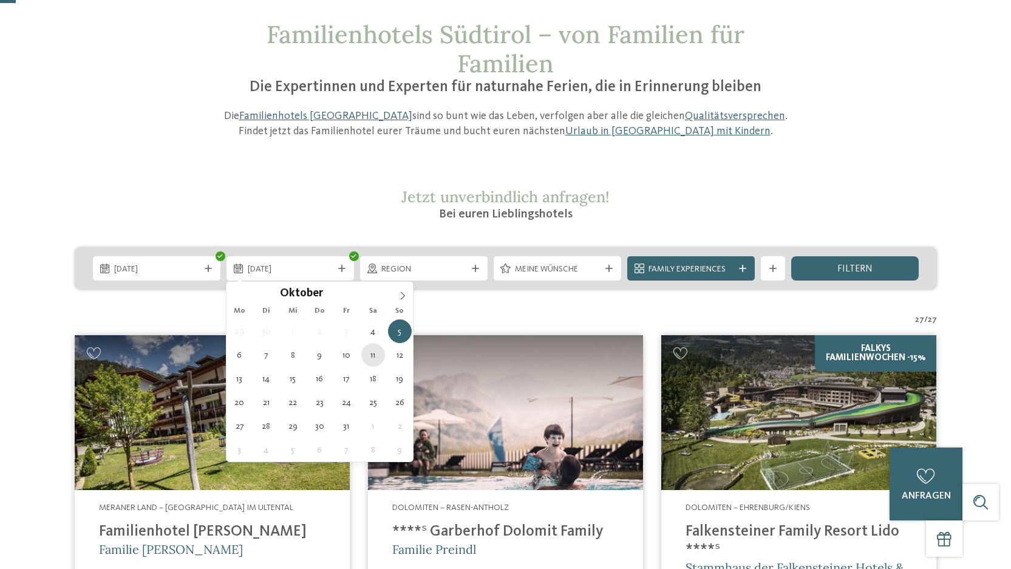
type div "[DATE]"
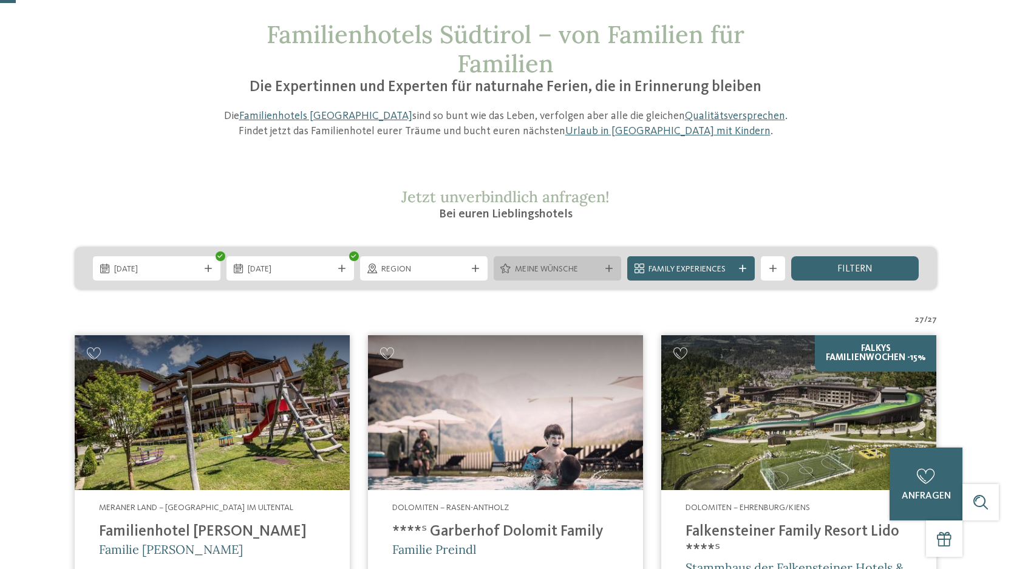
click at [609, 265] on icon at bounding box center [609, 268] width 7 height 7
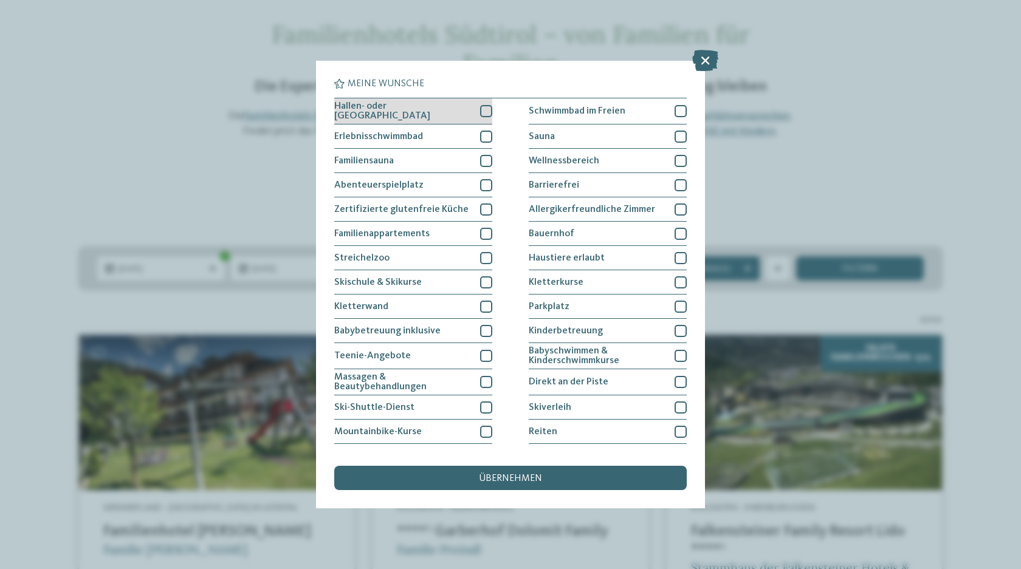
click at [482, 111] on div at bounding box center [486, 111] width 12 height 12
click at [481, 131] on div at bounding box center [486, 137] width 12 height 12
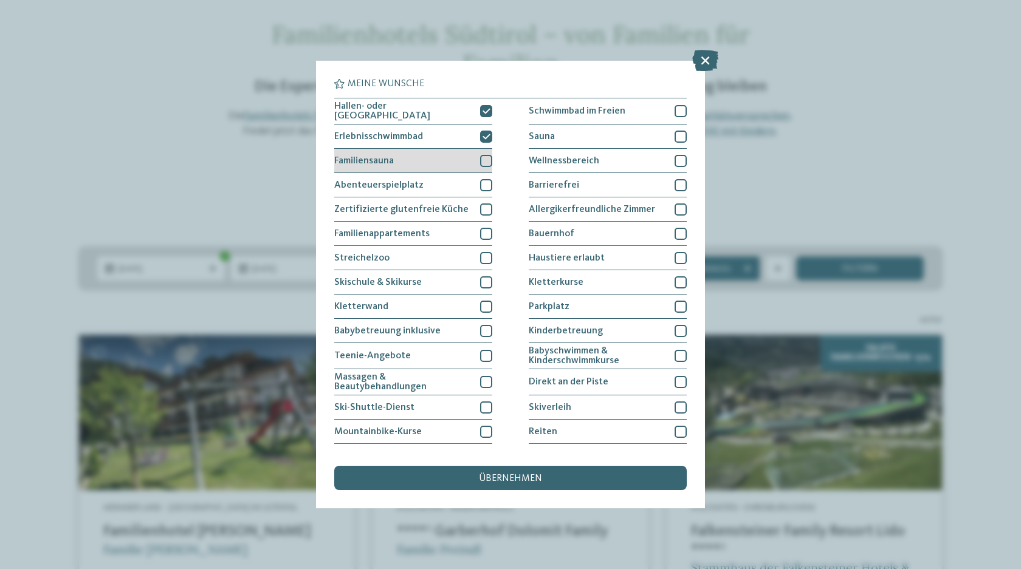
click at [481, 155] on div at bounding box center [486, 161] width 12 height 12
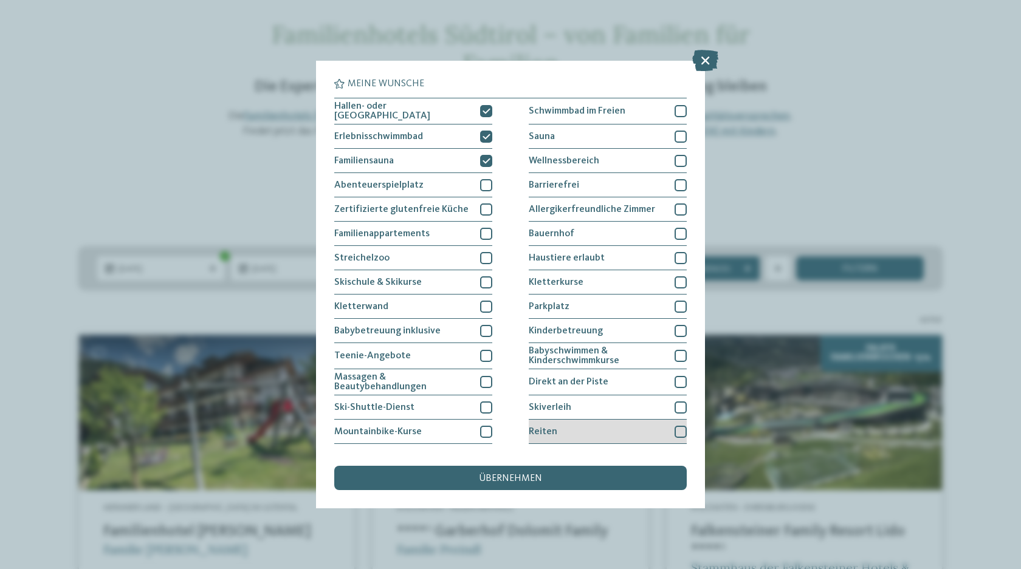
click at [674, 428] on div at bounding box center [680, 432] width 12 height 12
click at [597, 482] on div "übernehmen" at bounding box center [510, 478] width 352 height 24
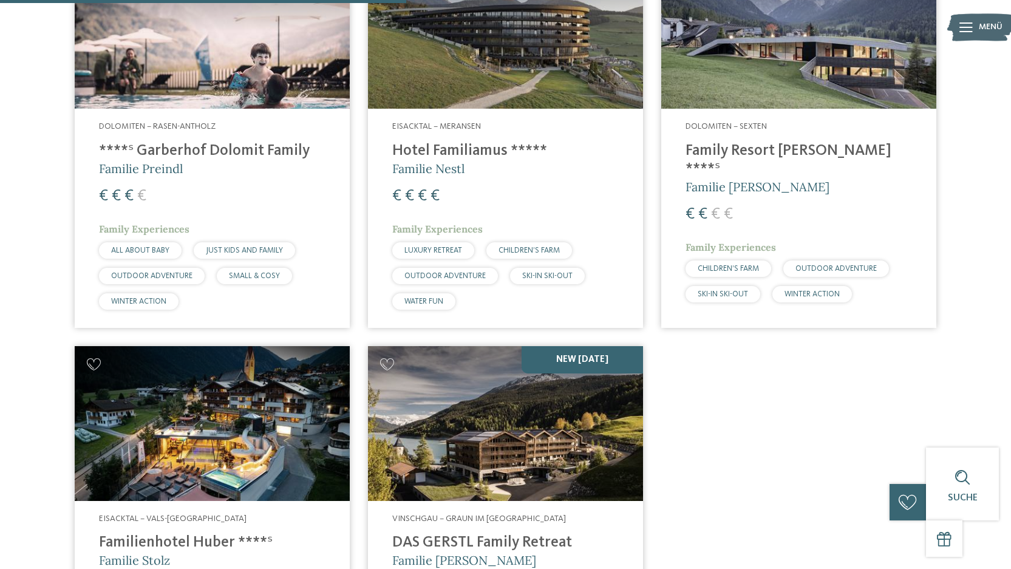
scroll to position [511, 0]
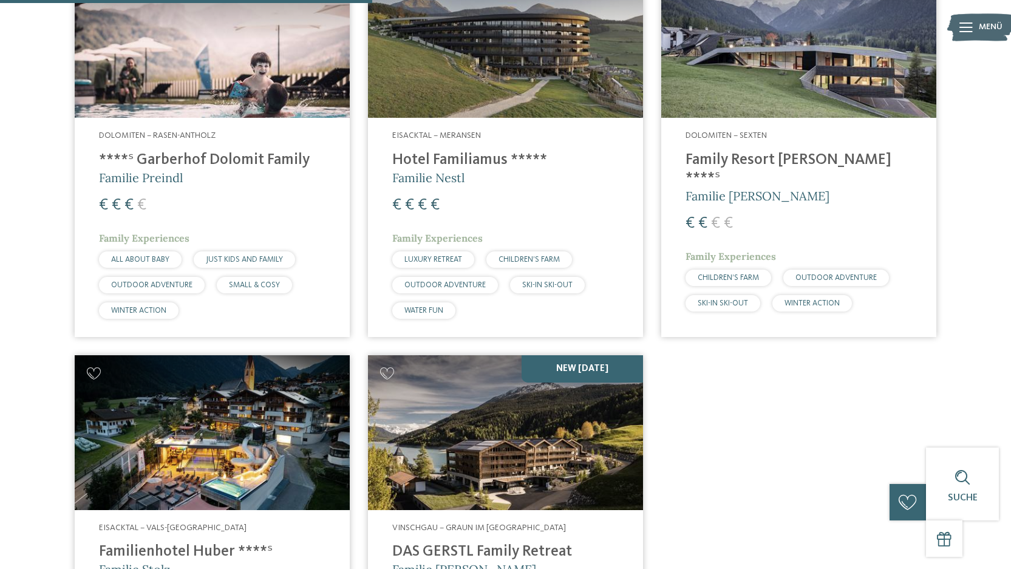
click at [166, 284] on span "OUTDOOR ADVENTURE" at bounding box center [151, 285] width 81 height 8
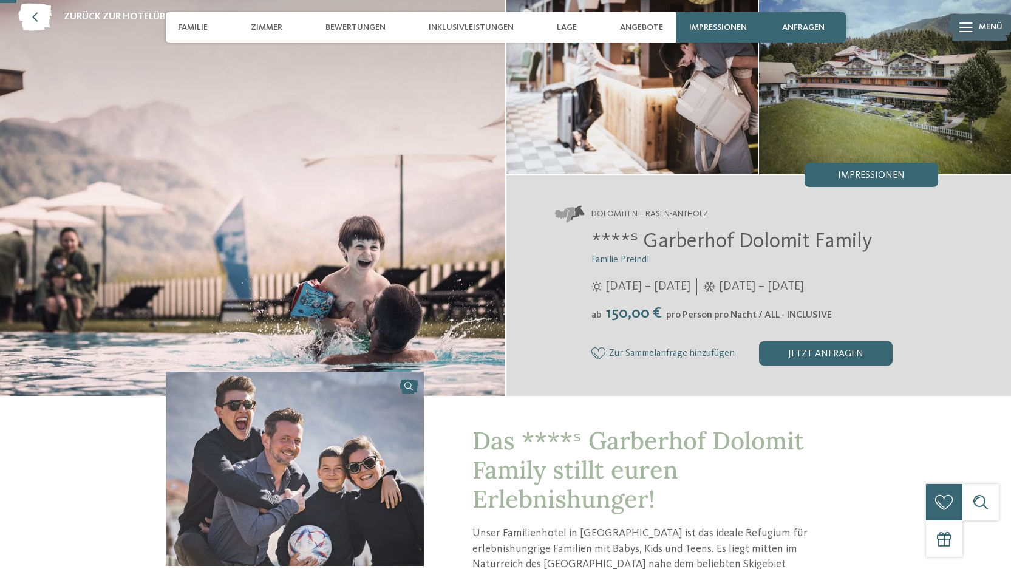
scroll to position [81, 0]
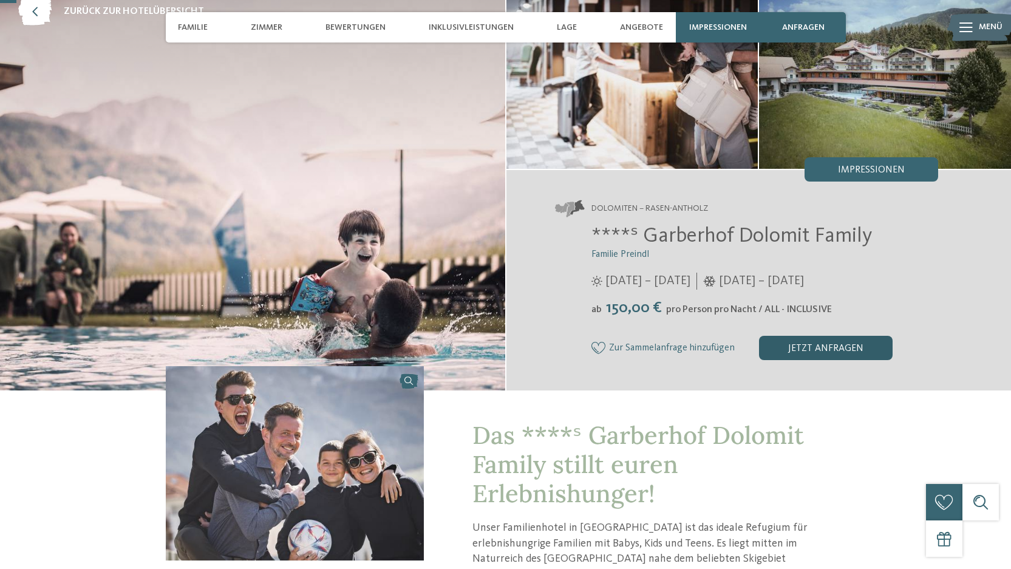
click at [810, 347] on div "jetzt anfragen" at bounding box center [826, 348] width 134 height 24
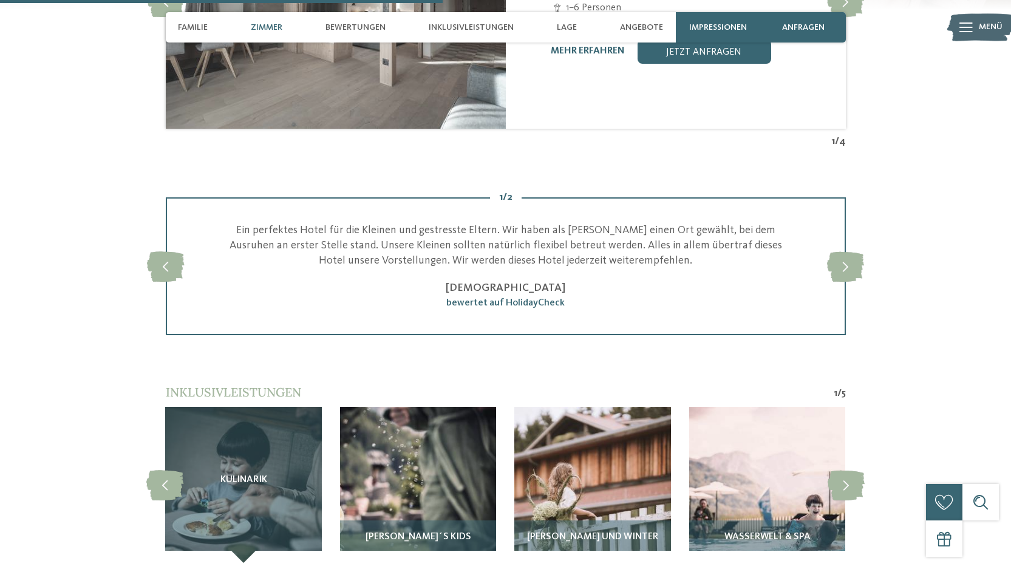
scroll to position [1899, 0]
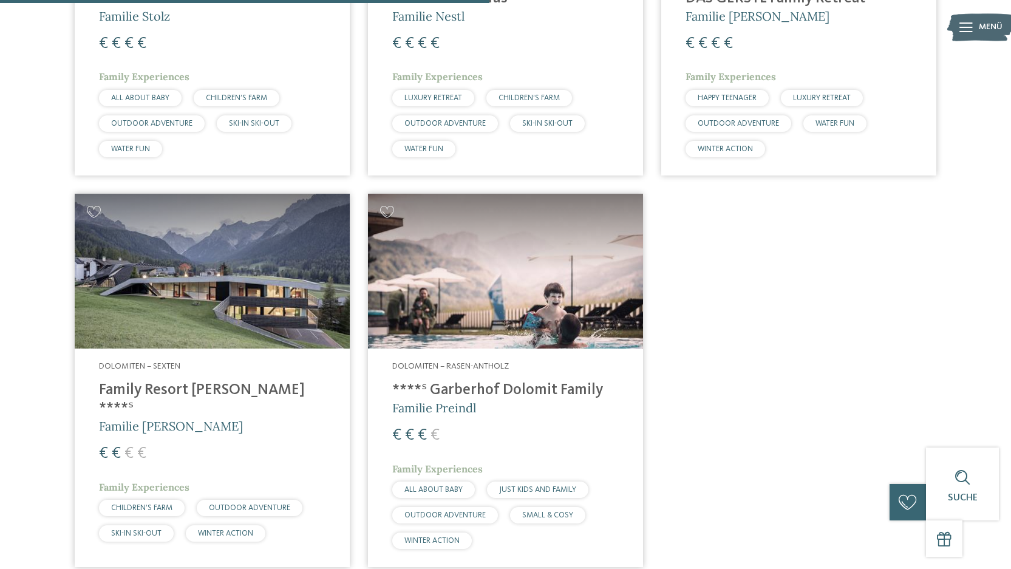
scroll to position [675, 0]
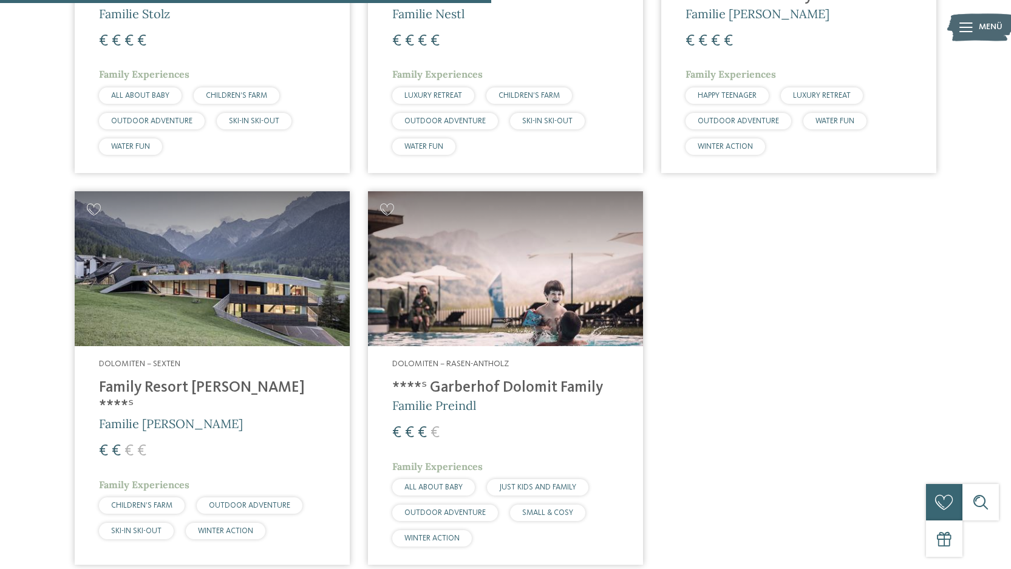
click at [190, 389] on h4 "Family Resort [PERSON_NAME] ****ˢ" at bounding box center [212, 397] width 227 height 36
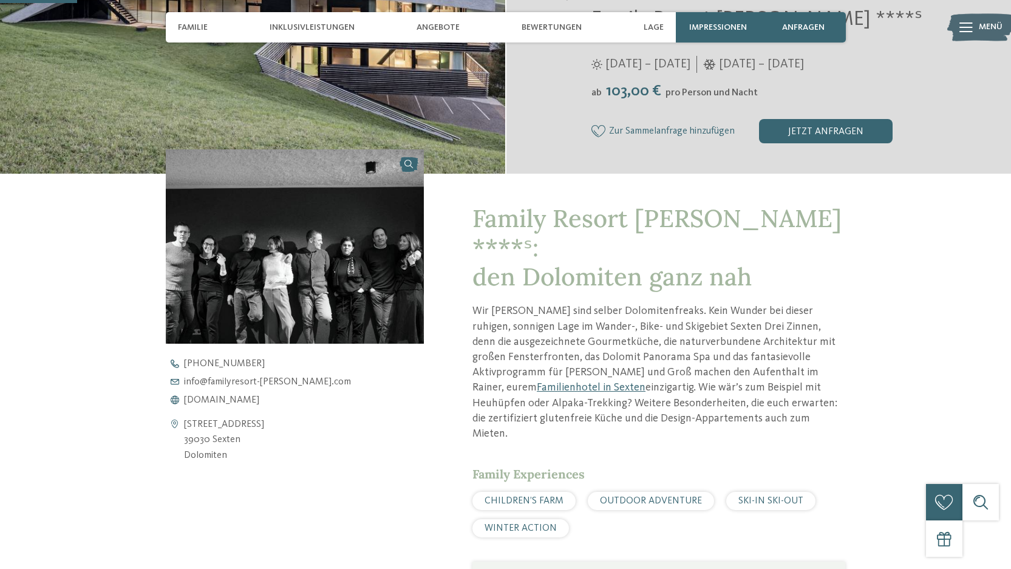
scroll to position [301, 0]
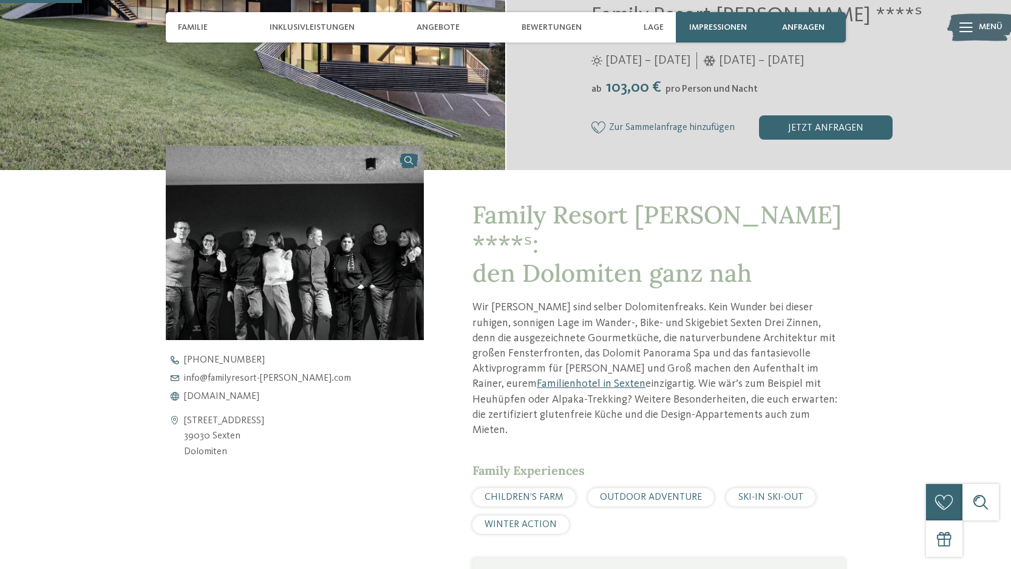
click at [510, 493] on span "CHILDREN’S FARM" at bounding box center [524, 498] width 79 height 10
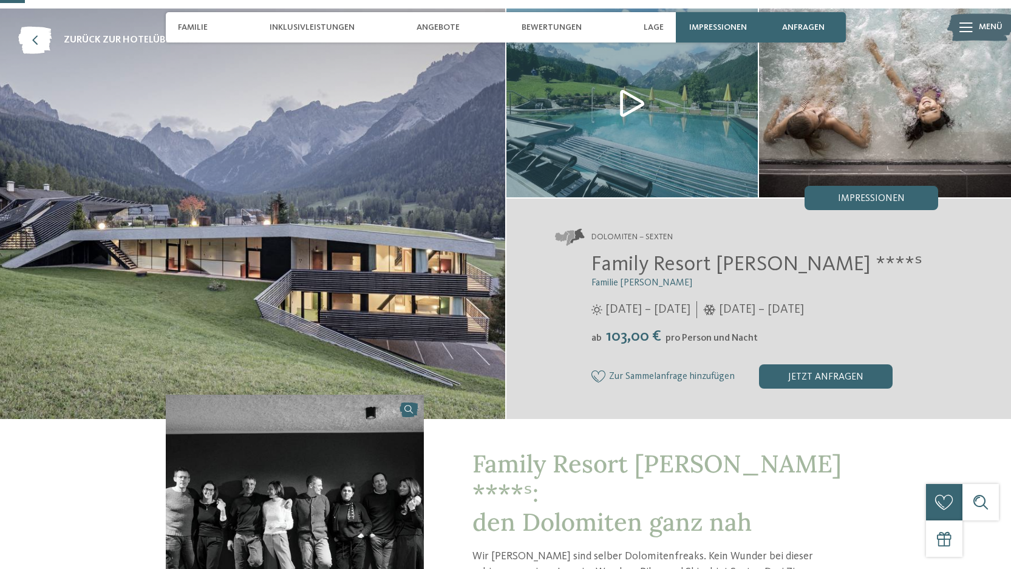
scroll to position [0, 0]
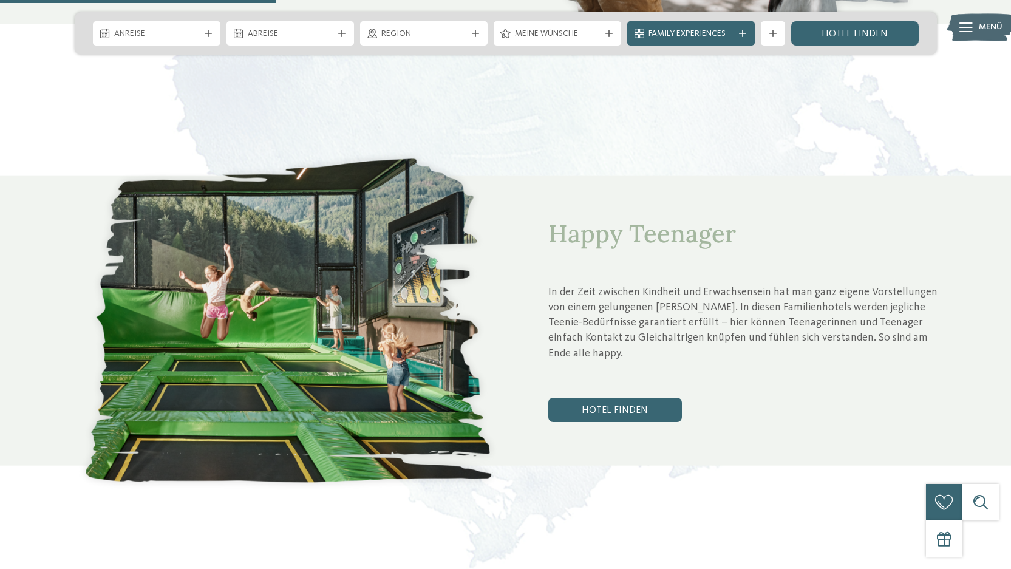
scroll to position [1454, 0]
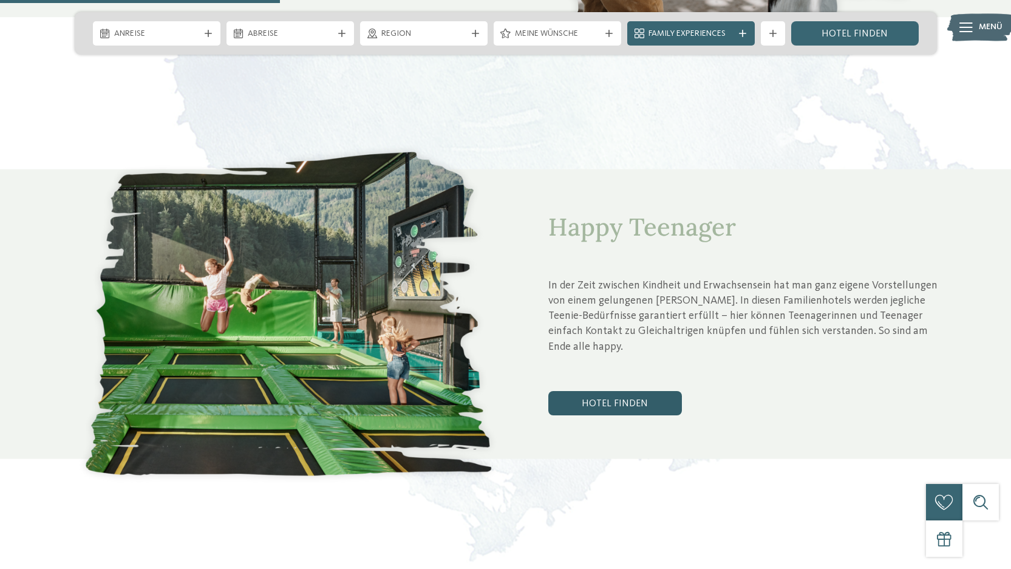
click at [617, 391] on link "Hotel finden" at bounding box center [616, 403] width 134 height 24
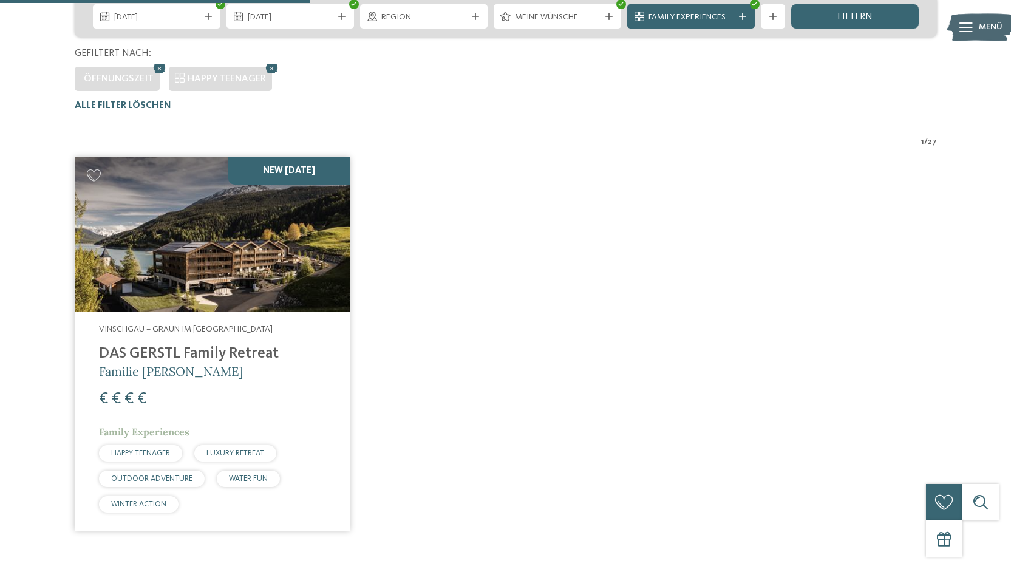
scroll to position [321, 0]
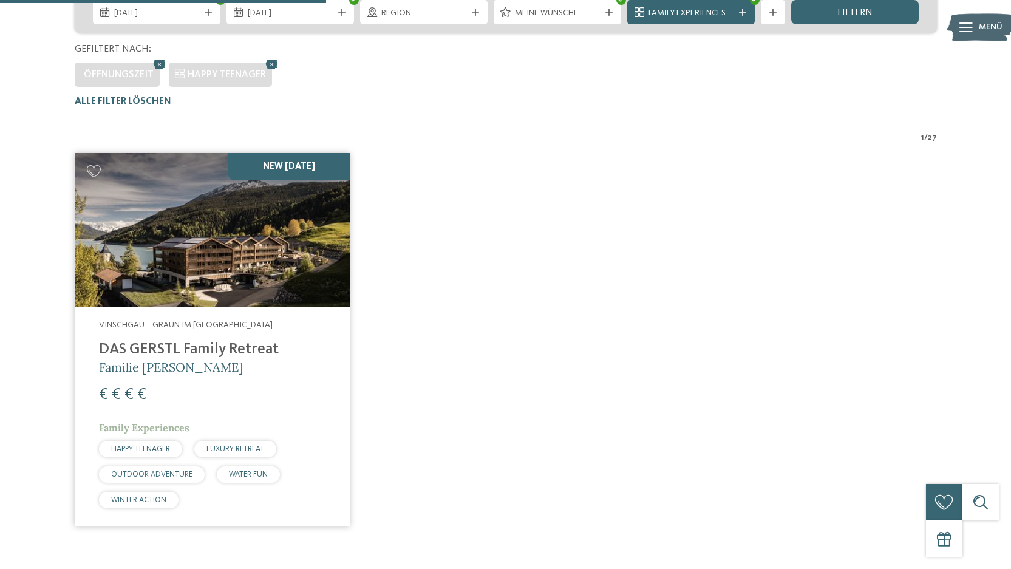
click at [227, 349] on h4 "DAS GERSTL Family Retreat" at bounding box center [212, 350] width 227 height 18
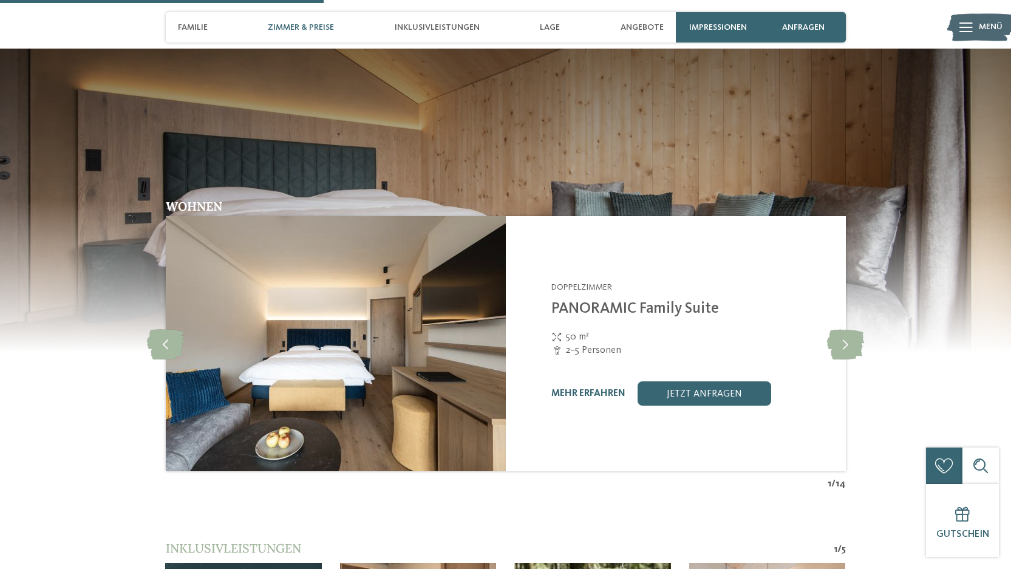
scroll to position [1292, 0]
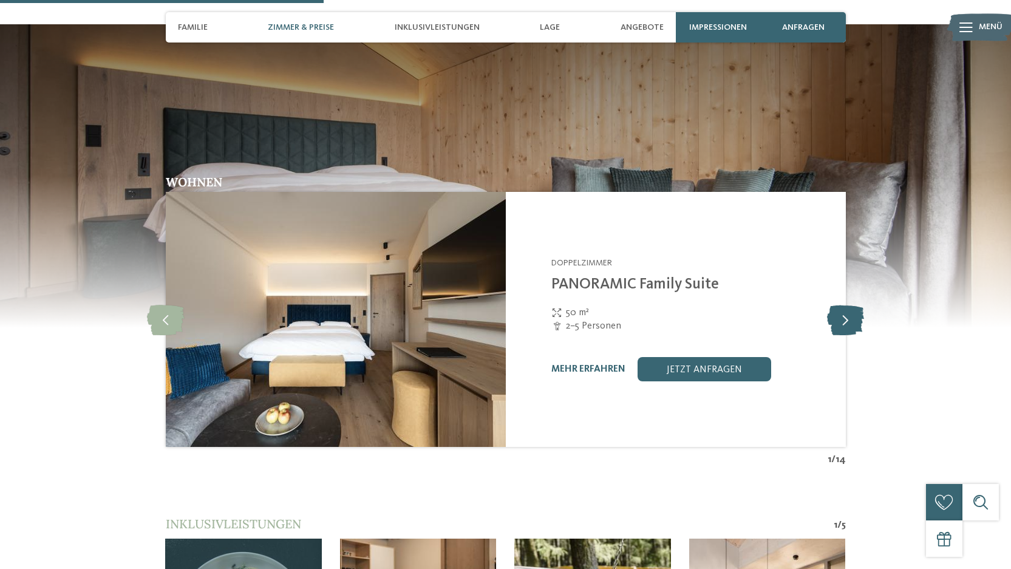
click at [847, 320] on icon at bounding box center [845, 319] width 37 height 30
click at [847, 323] on icon at bounding box center [845, 319] width 37 height 30
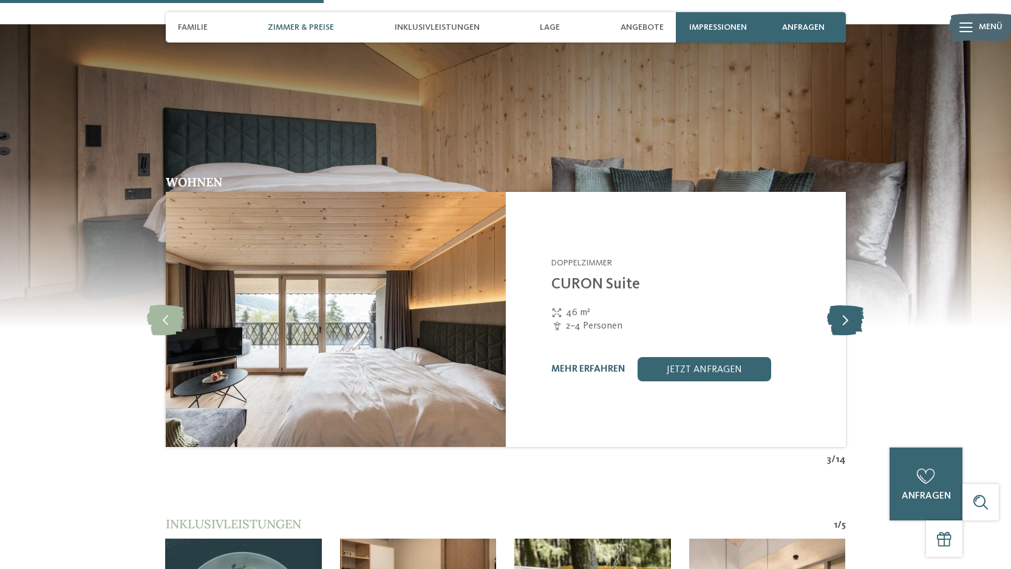
click at [847, 321] on icon at bounding box center [845, 319] width 37 height 30
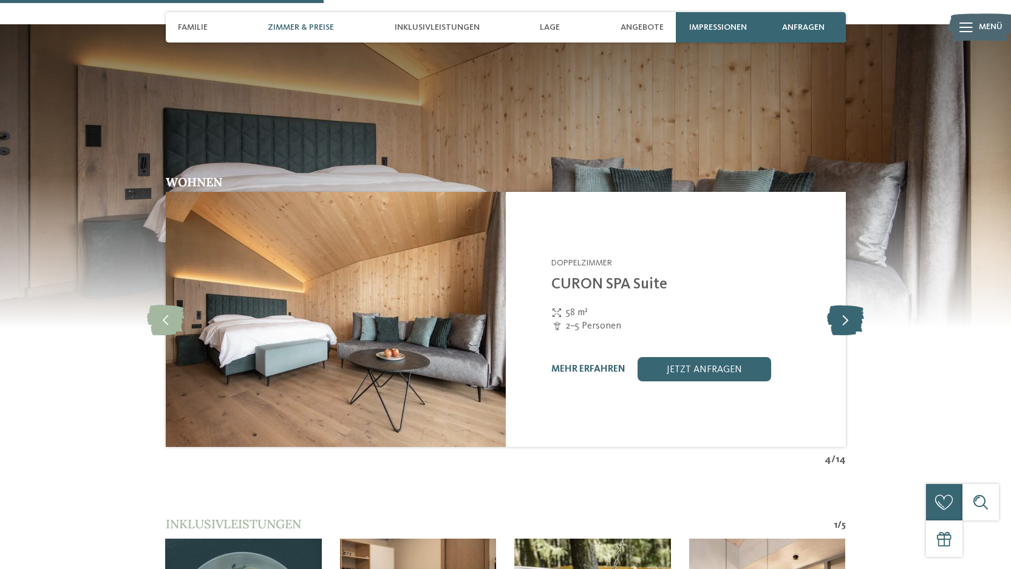
click at [849, 326] on icon at bounding box center [845, 319] width 37 height 30
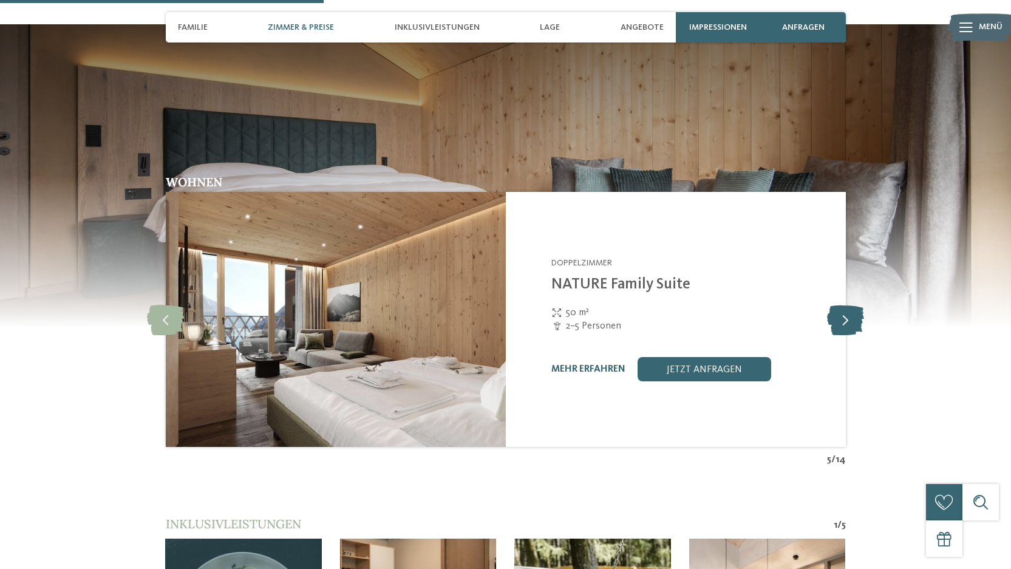
click at [849, 330] on icon at bounding box center [845, 319] width 37 height 30
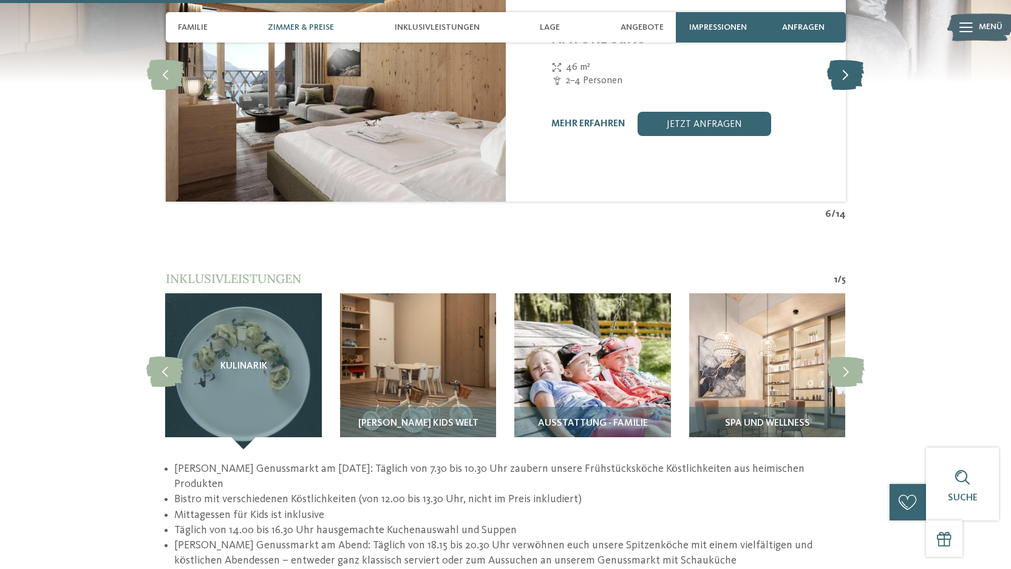
scroll to position [1541, 0]
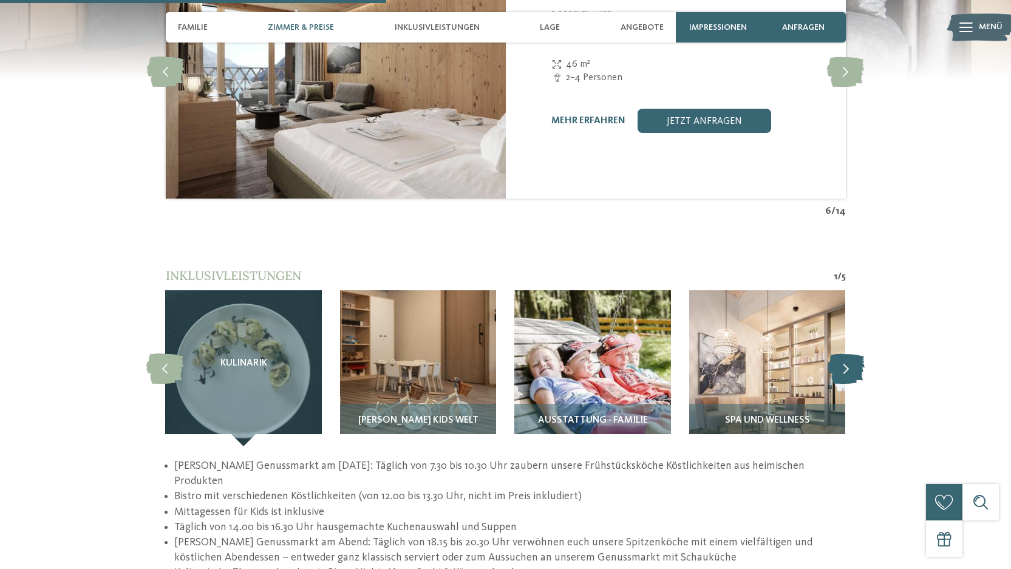
click at [846, 371] on icon at bounding box center [846, 368] width 37 height 30
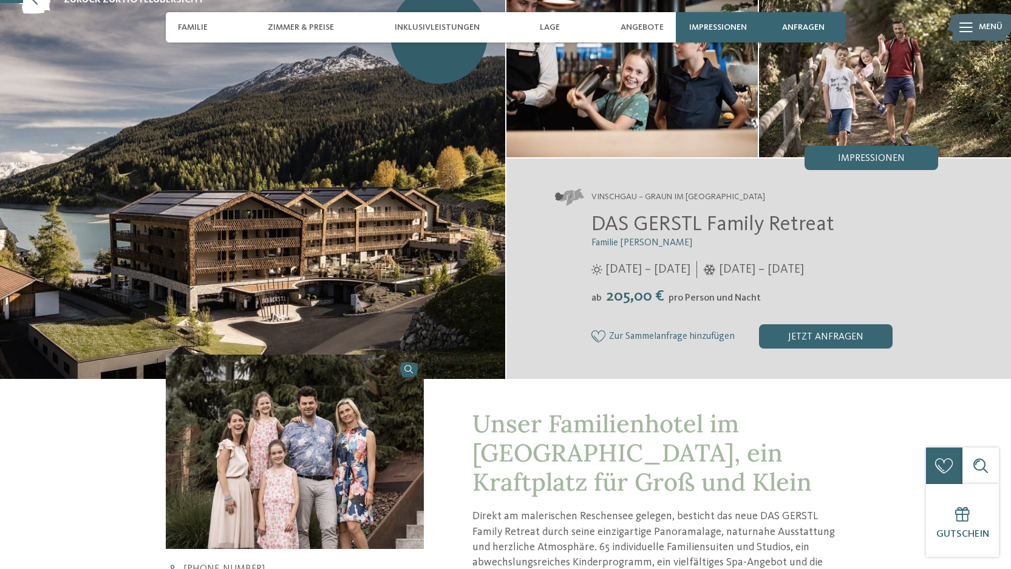
scroll to position [0, 0]
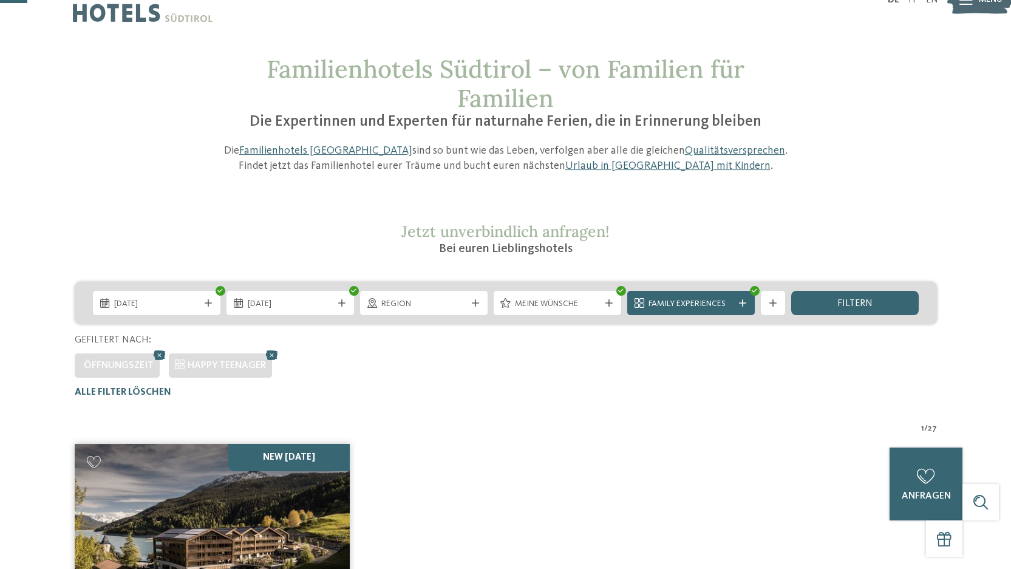
scroll to position [32, 0]
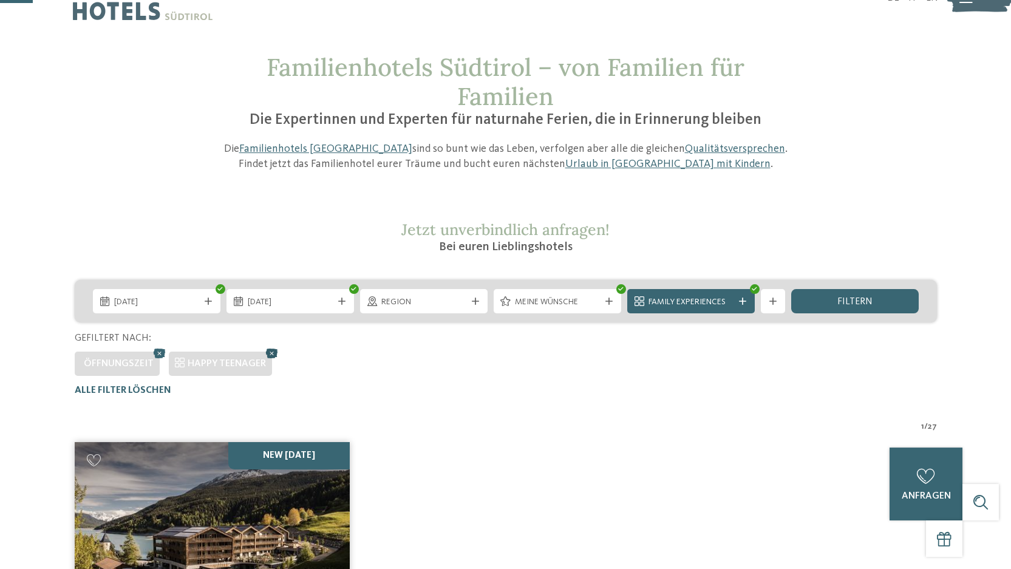
click at [269, 352] on icon at bounding box center [272, 354] width 18 height 16
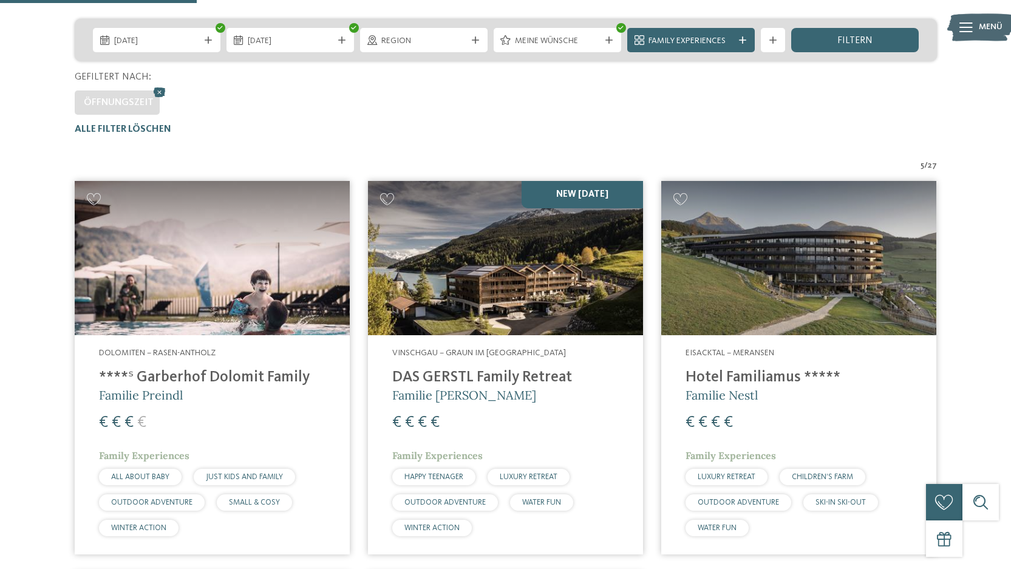
scroll to position [267, 0]
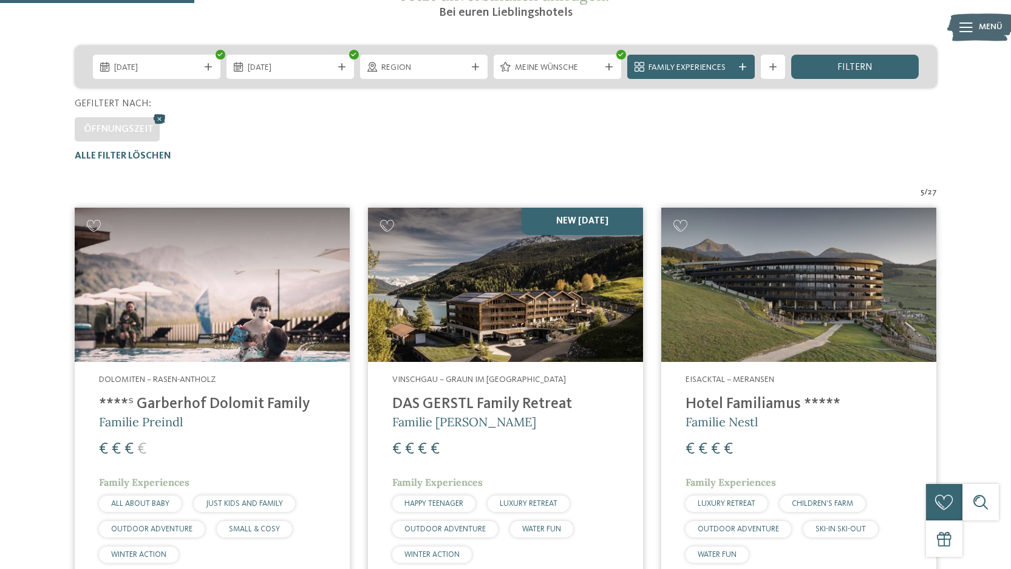
click at [158, 118] on icon at bounding box center [160, 119] width 18 height 16
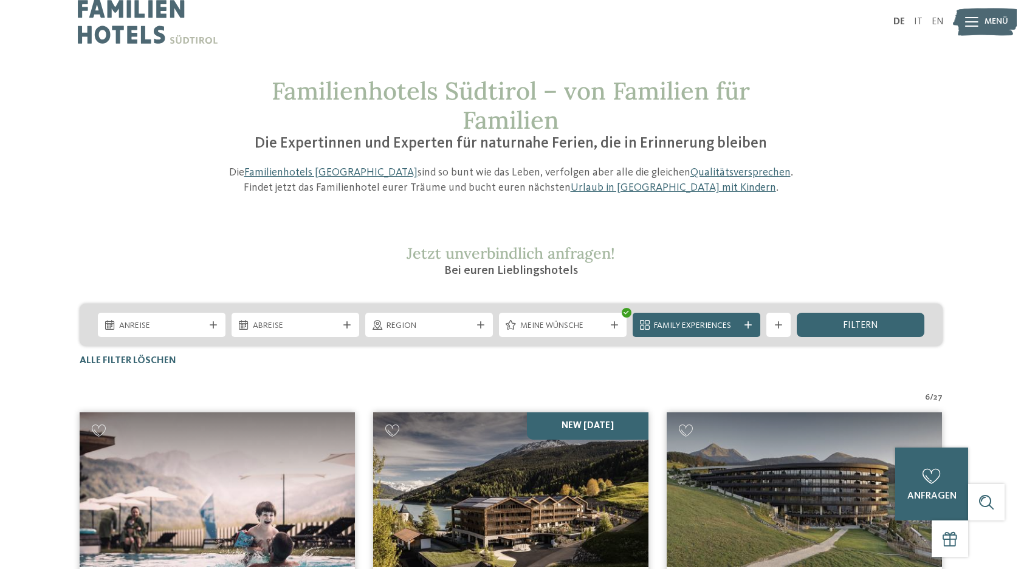
scroll to position [0, 0]
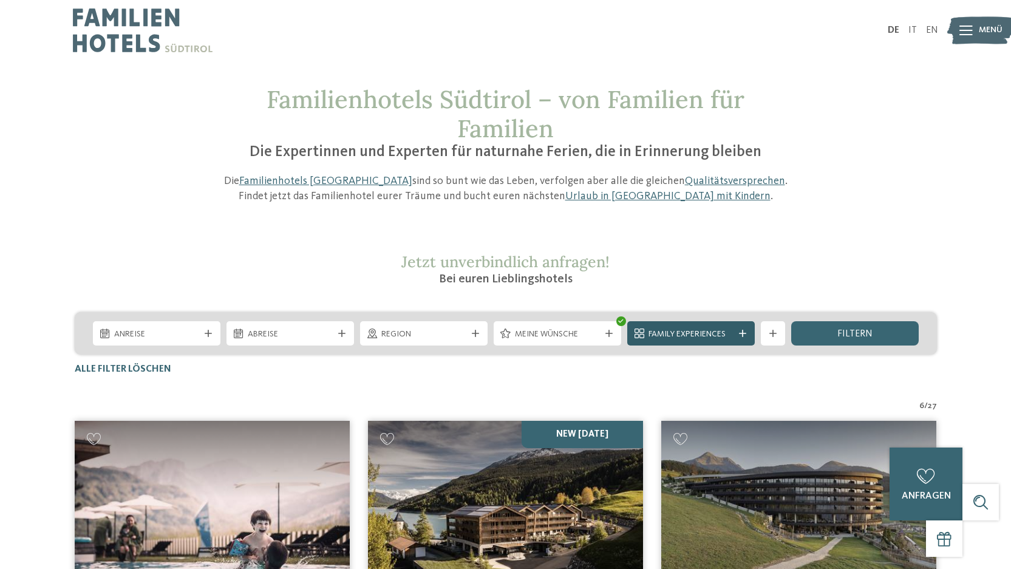
click at [749, 334] on div "Family Experiences" at bounding box center [692, 333] width 128 height 24
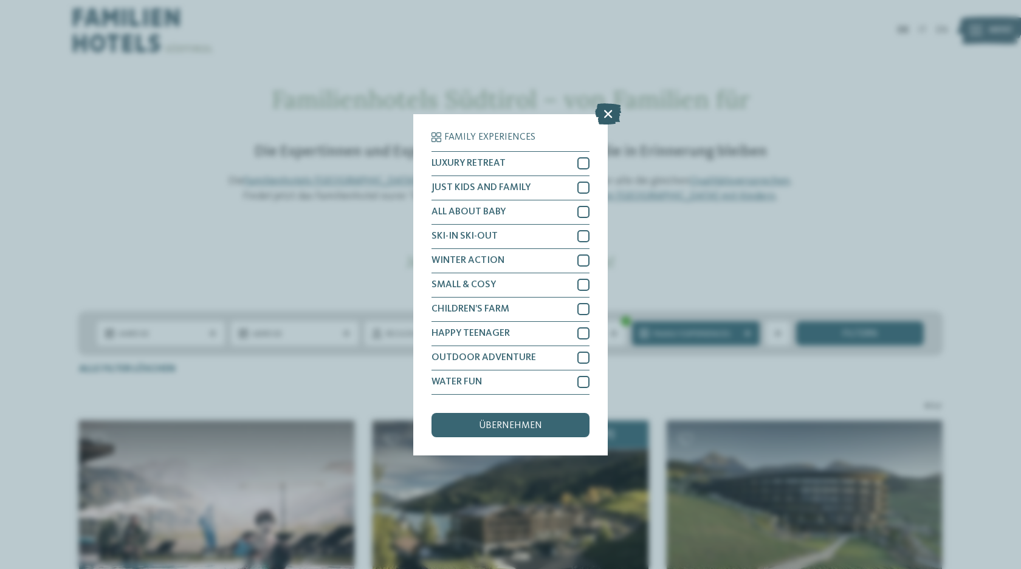
click at [606, 112] on icon at bounding box center [608, 113] width 26 height 21
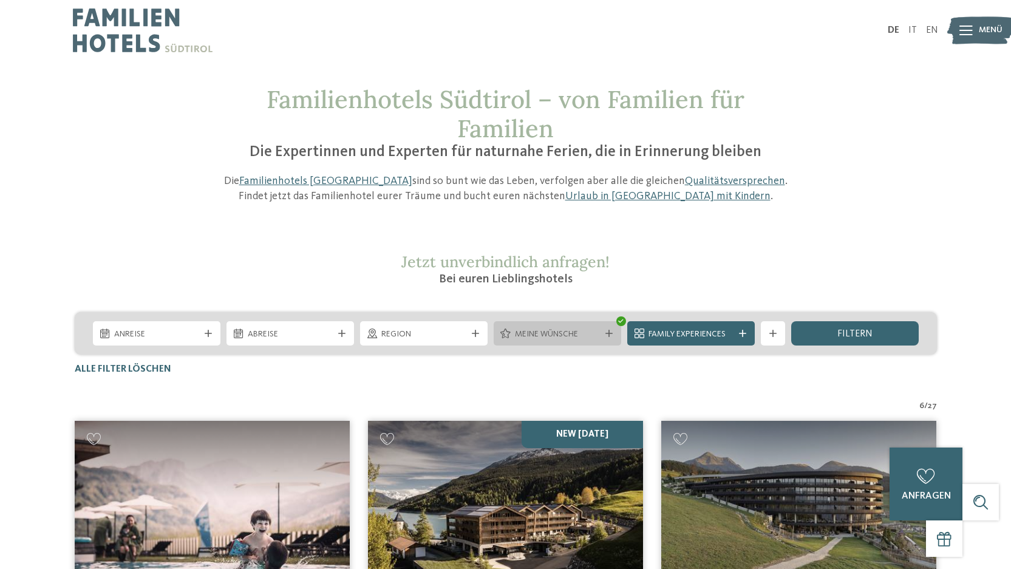
click at [612, 332] on icon at bounding box center [609, 333] width 7 height 7
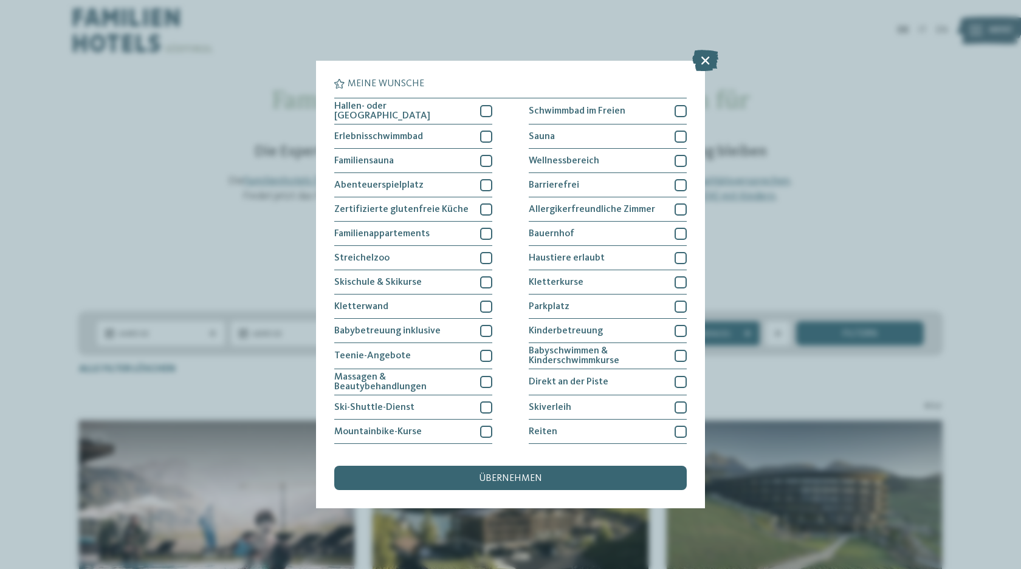
scroll to position [67, 0]
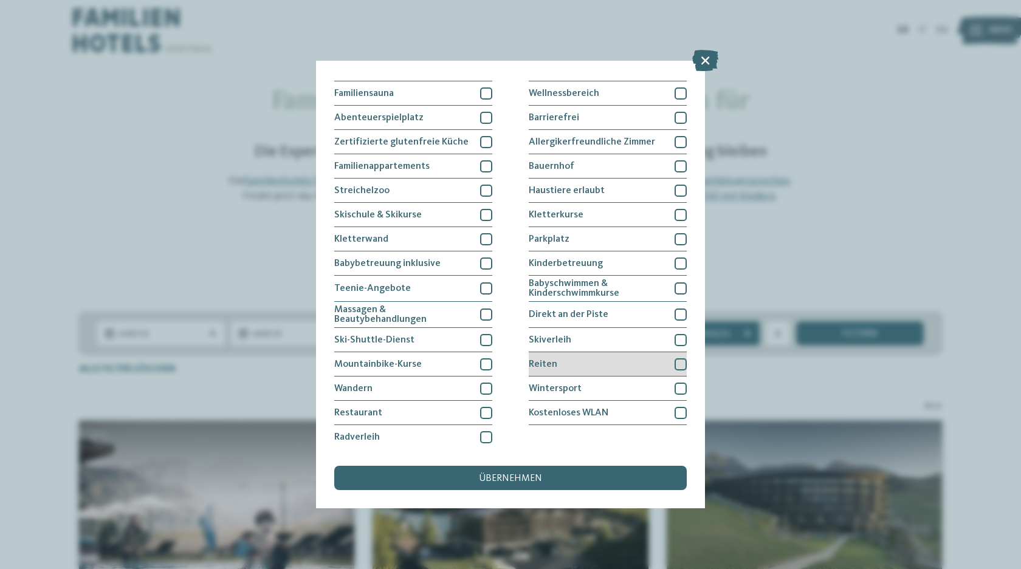
click at [674, 361] on div at bounding box center [680, 364] width 12 height 12
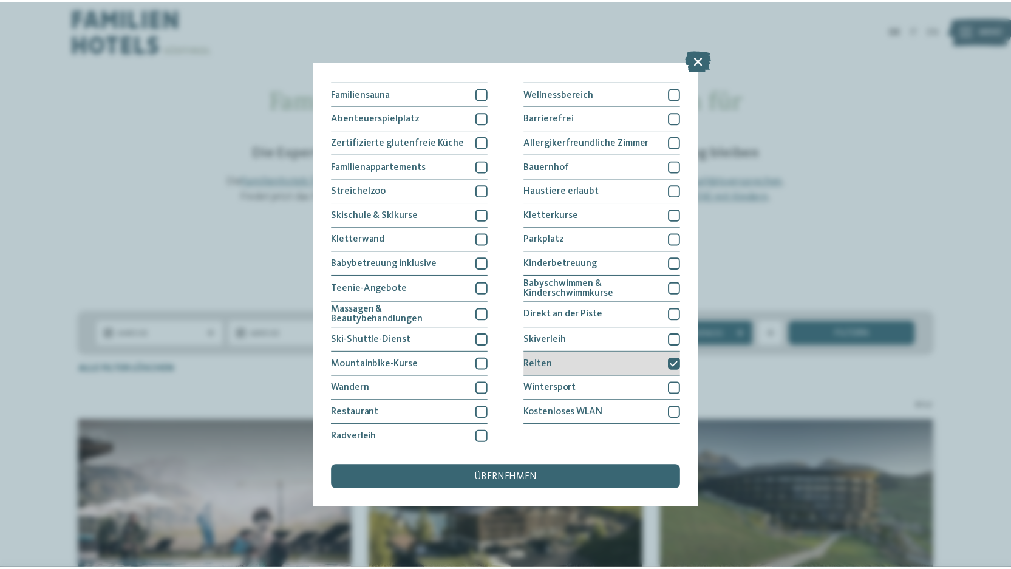
scroll to position [0, 0]
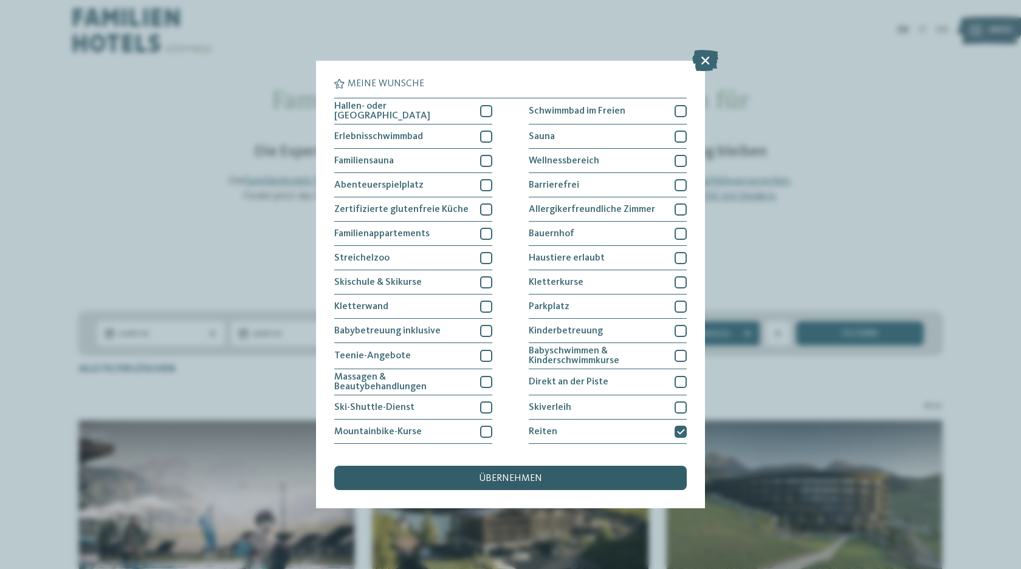
click at [501, 478] on span "übernehmen" at bounding box center [510, 479] width 63 height 10
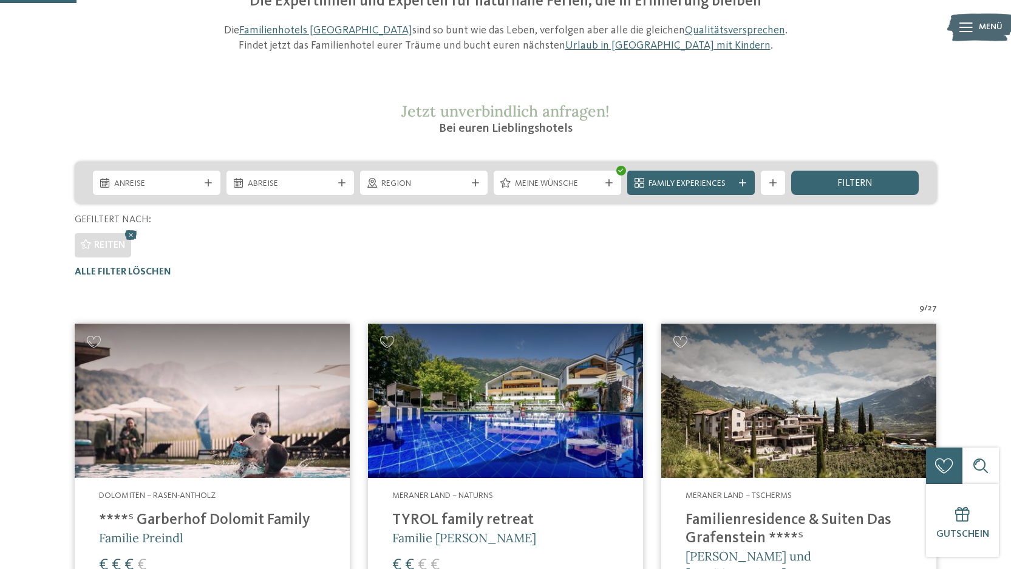
scroll to position [138, 0]
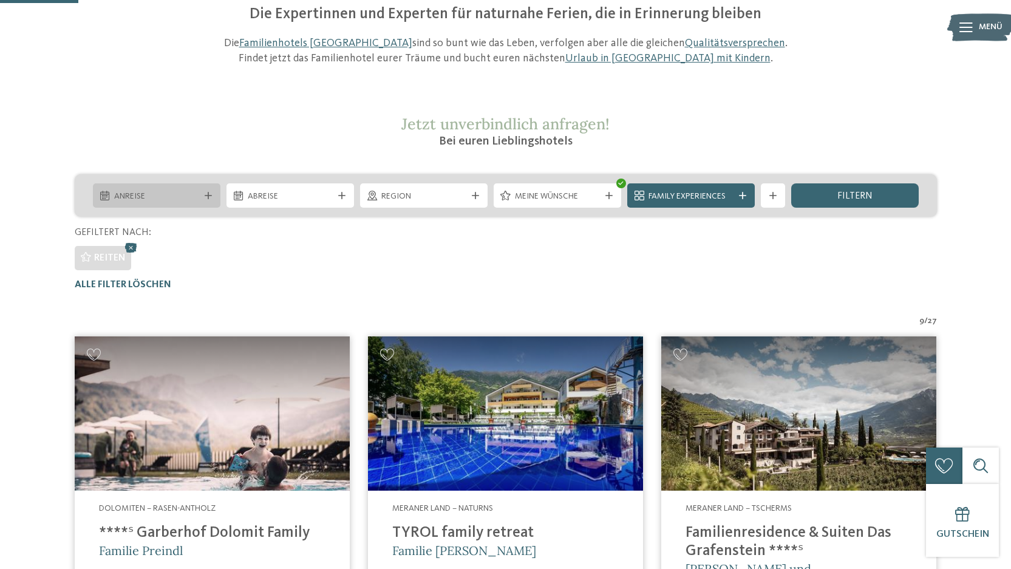
click at [208, 193] on icon at bounding box center [208, 195] width 7 height 7
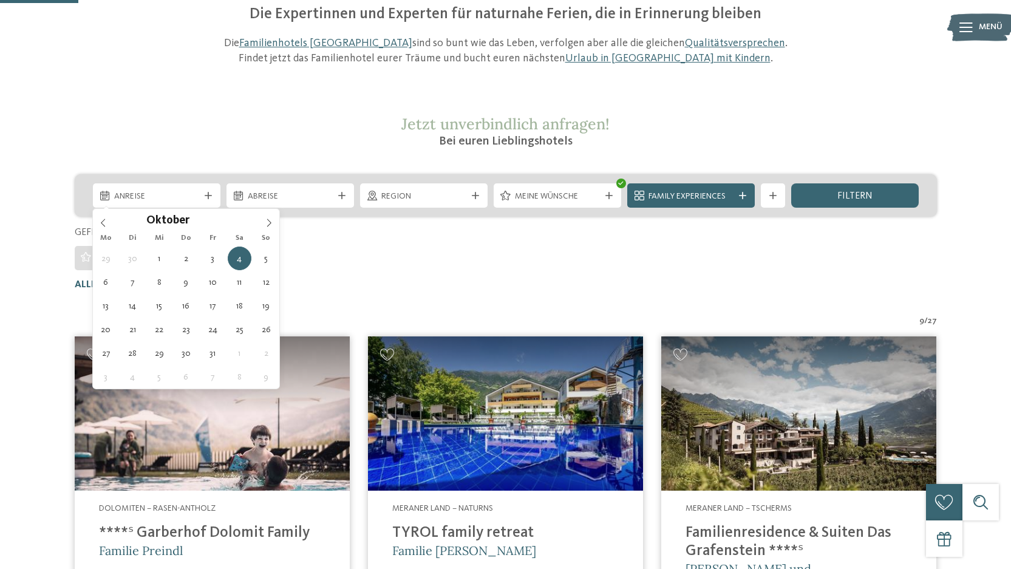
type div "04.10.2025"
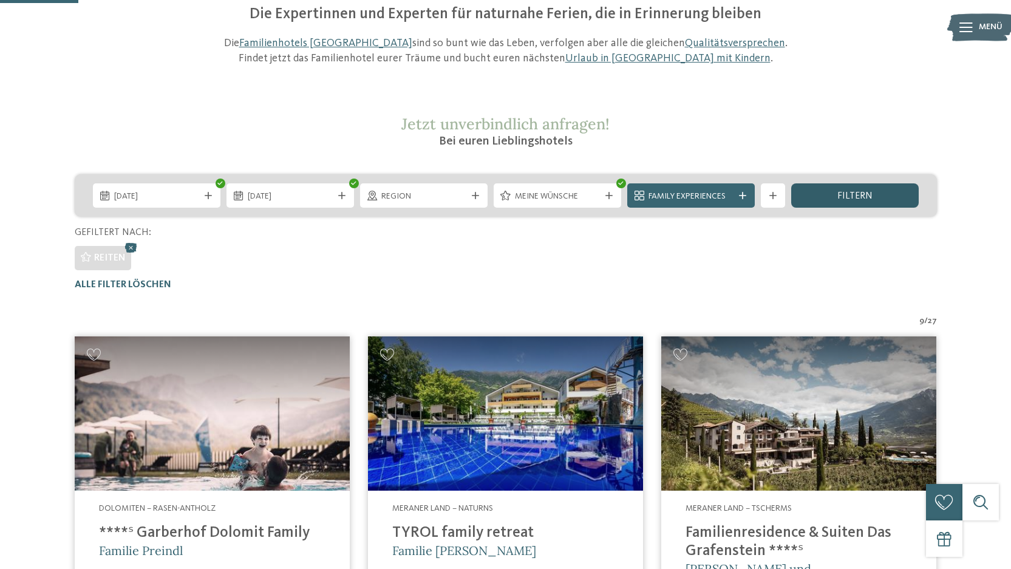
click at [832, 197] on div "filtern" at bounding box center [856, 195] width 128 height 24
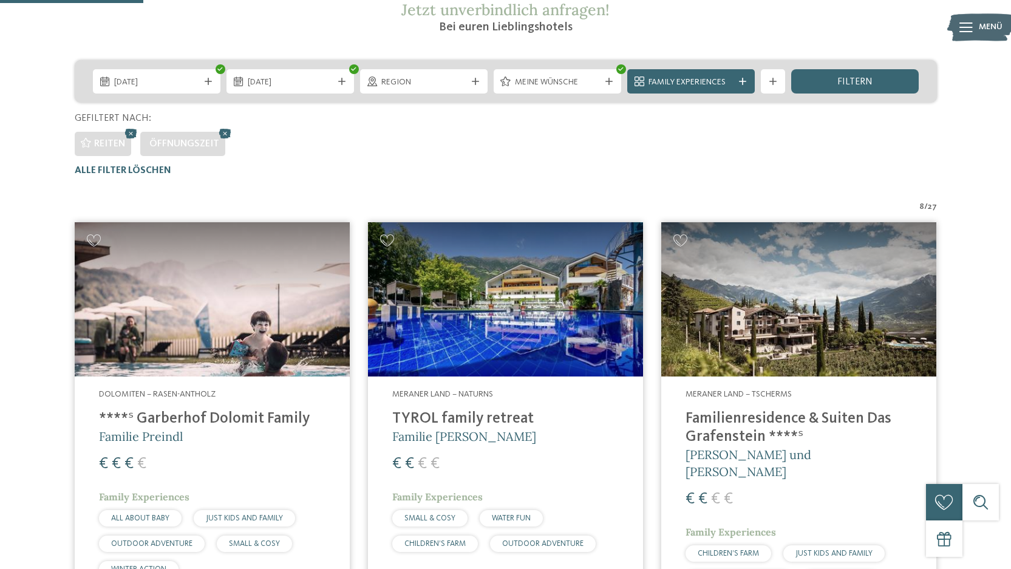
scroll to position [250, 0]
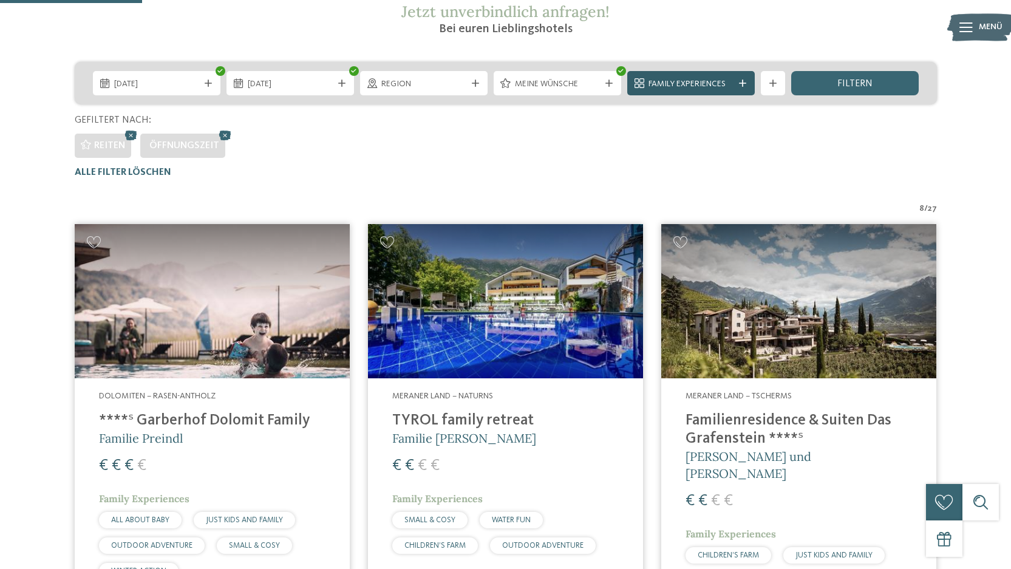
click at [746, 85] on icon at bounding box center [742, 83] width 7 height 7
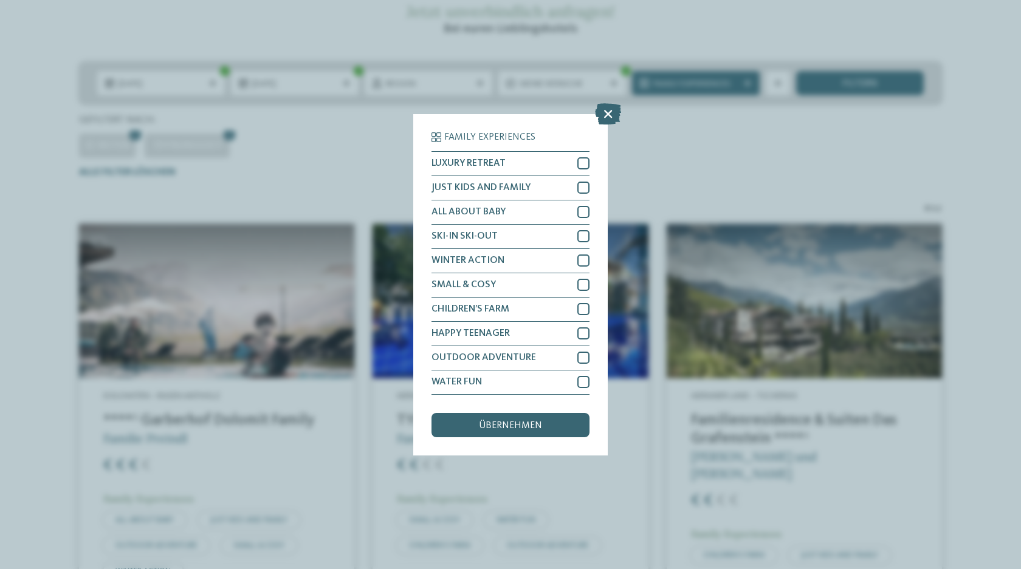
click at [764, 127] on div "Family Experiences LUXURY RETREAT JUST KIDS AND FAMILY" at bounding box center [510, 284] width 1021 height 569
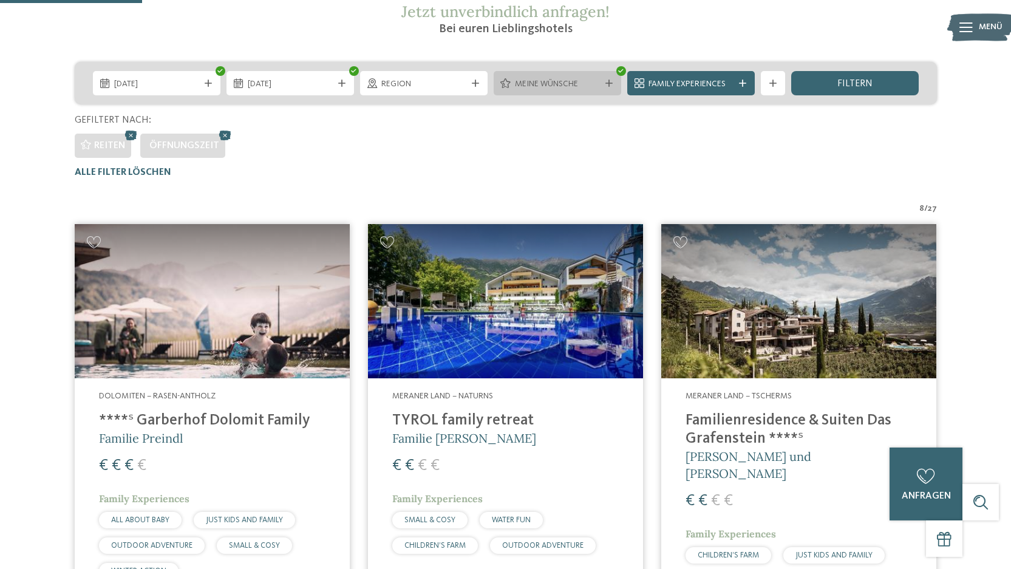
click at [607, 83] on icon at bounding box center [609, 83] width 7 height 7
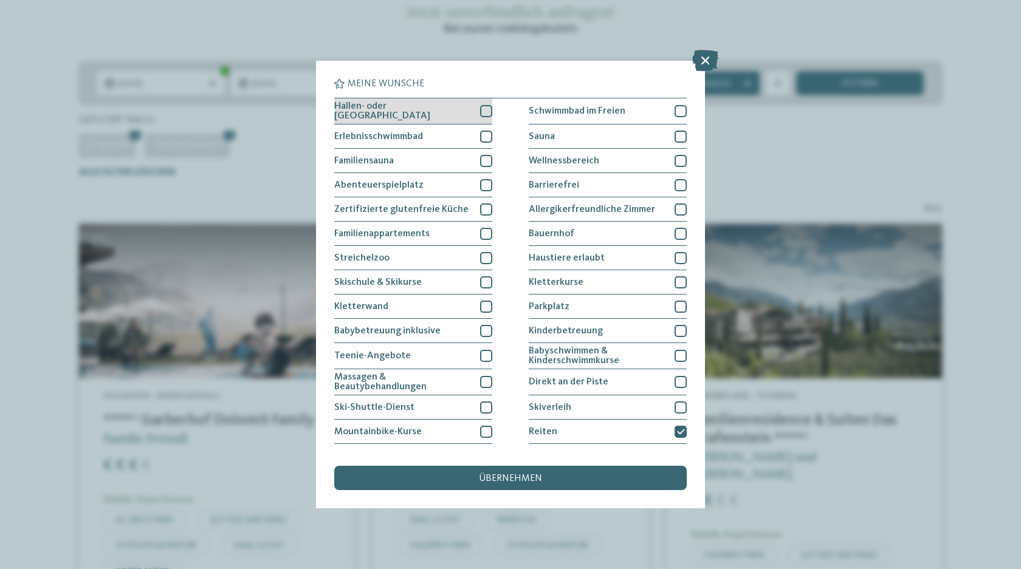
click at [483, 110] on div at bounding box center [486, 111] width 12 height 12
click at [496, 475] on span "übernehmen" at bounding box center [510, 479] width 63 height 10
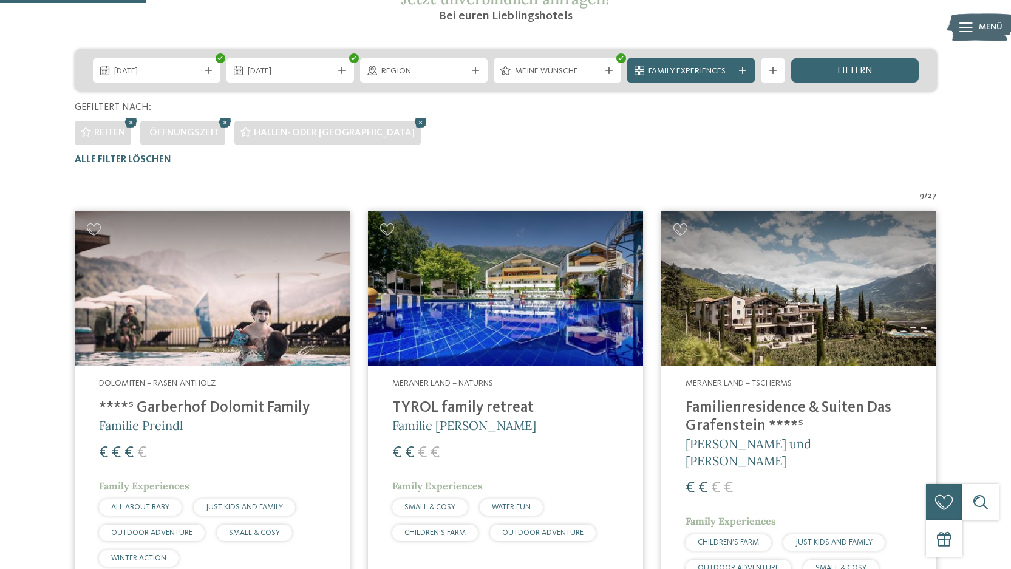
scroll to position [261, 0]
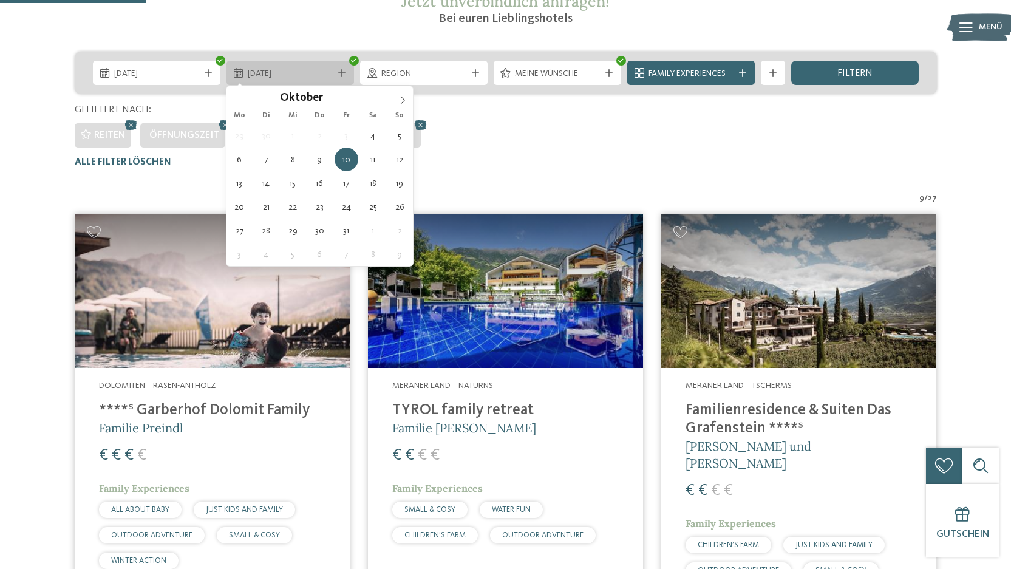
click at [258, 67] on div "10.10.2025" at bounding box center [290, 73] width 91 height 13
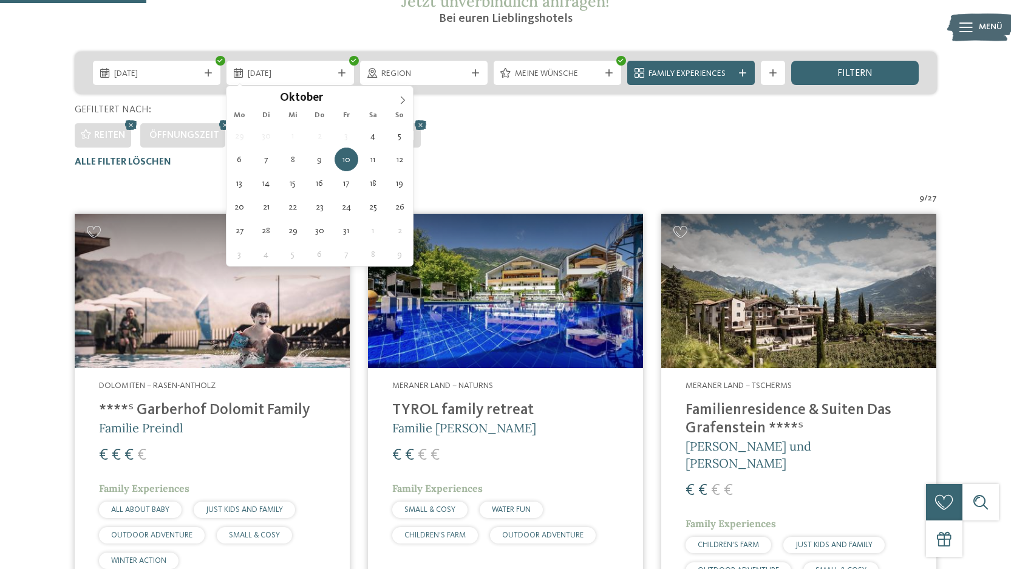
type div "[DATE]"
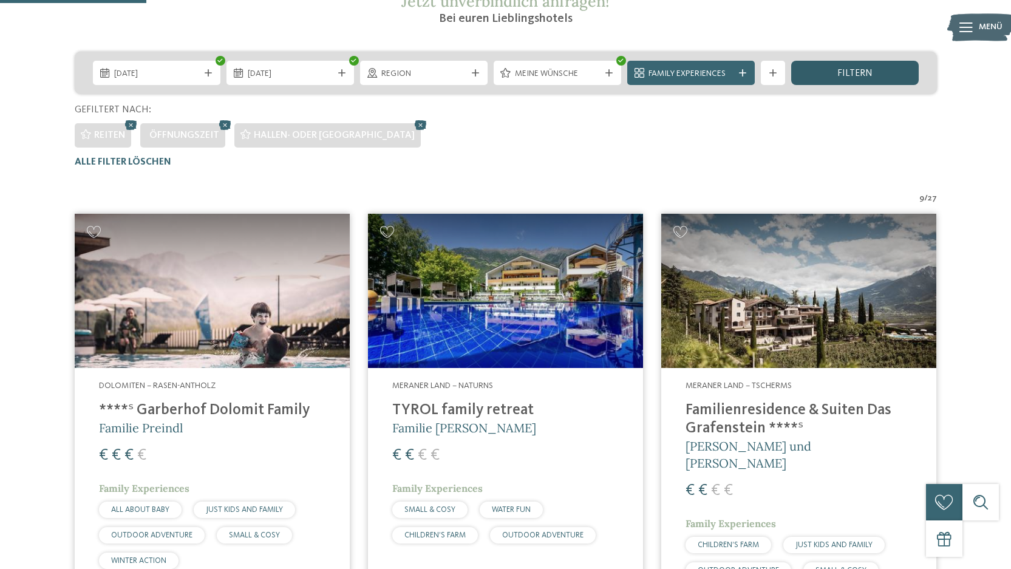
click at [828, 71] on div "filtern" at bounding box center [856, 73] width 128 height 24
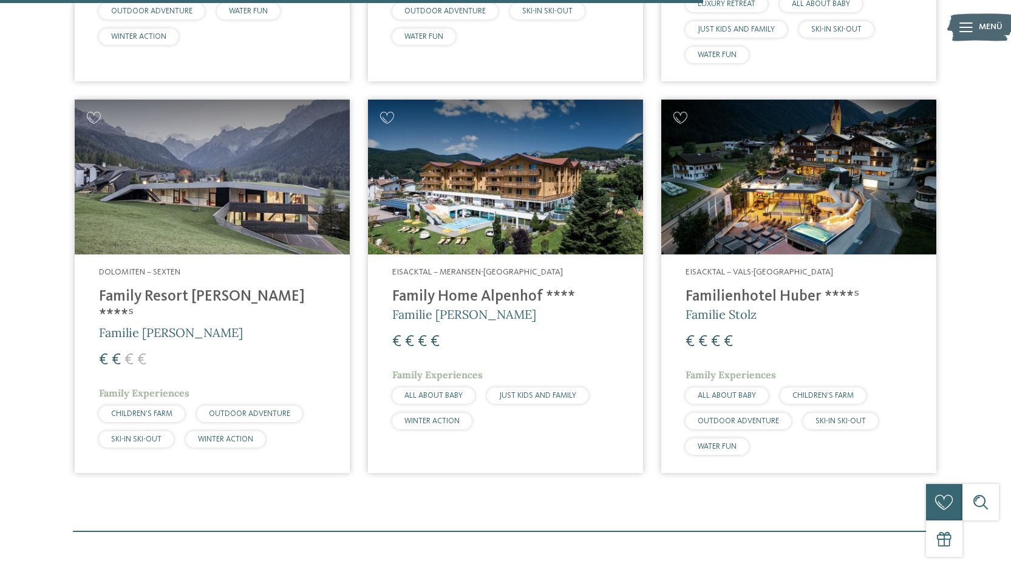
scroll to position [1146, 0]
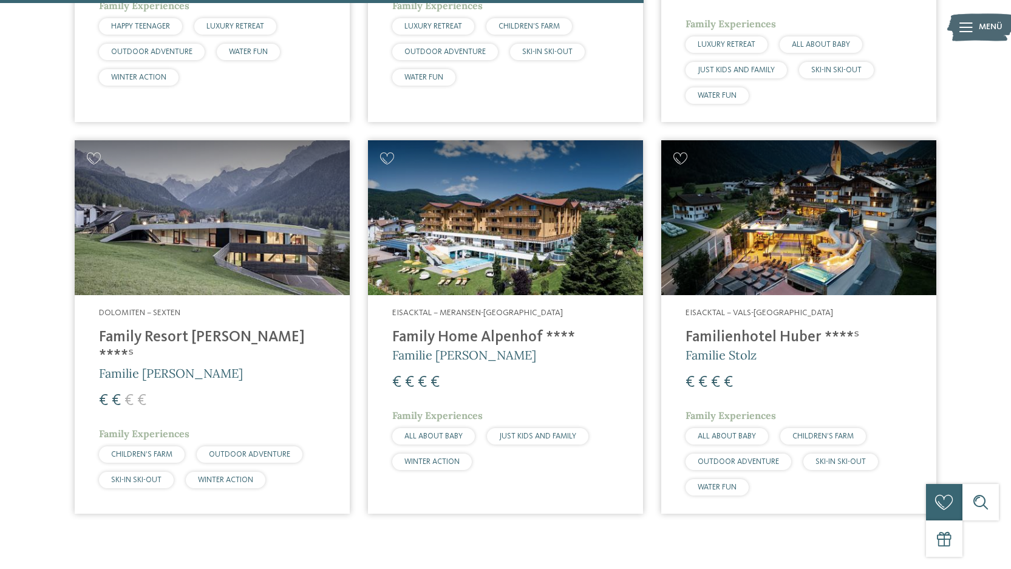
click at [501, 227] on img at bounding box center [505, 217] width 275 height 155
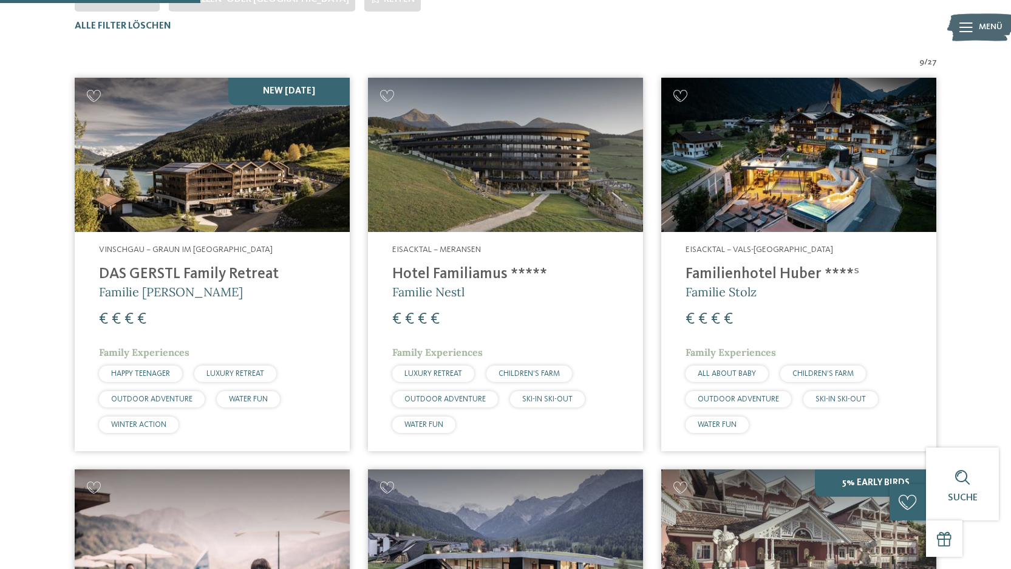
scroll to position [399, 0]
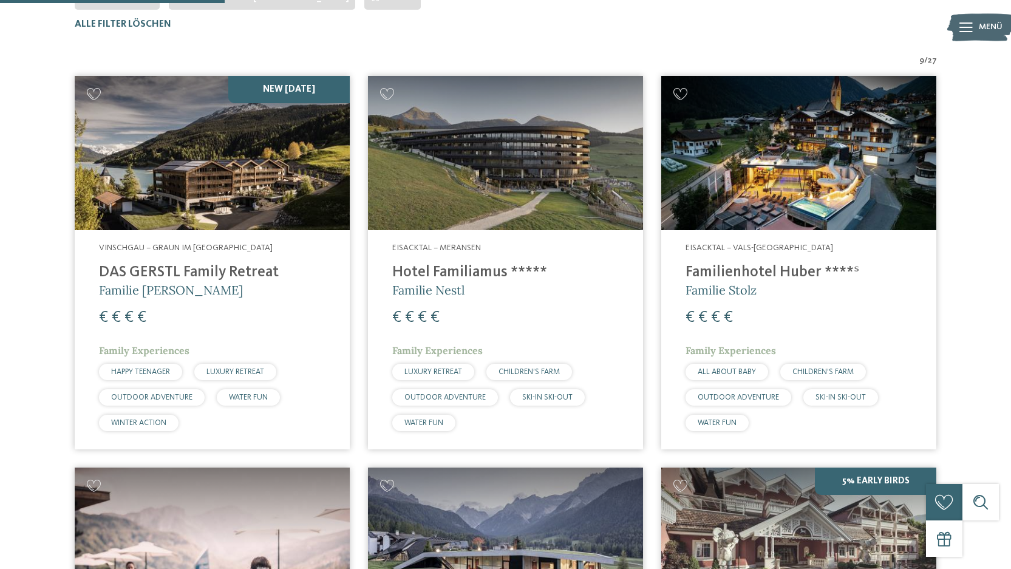
click at [228, 265] on h4 "DAS GERSTL Family Retreat" at bounding box center [212, 273] width 227 height 18
